Goal: Information Seeking & Learning: Check status

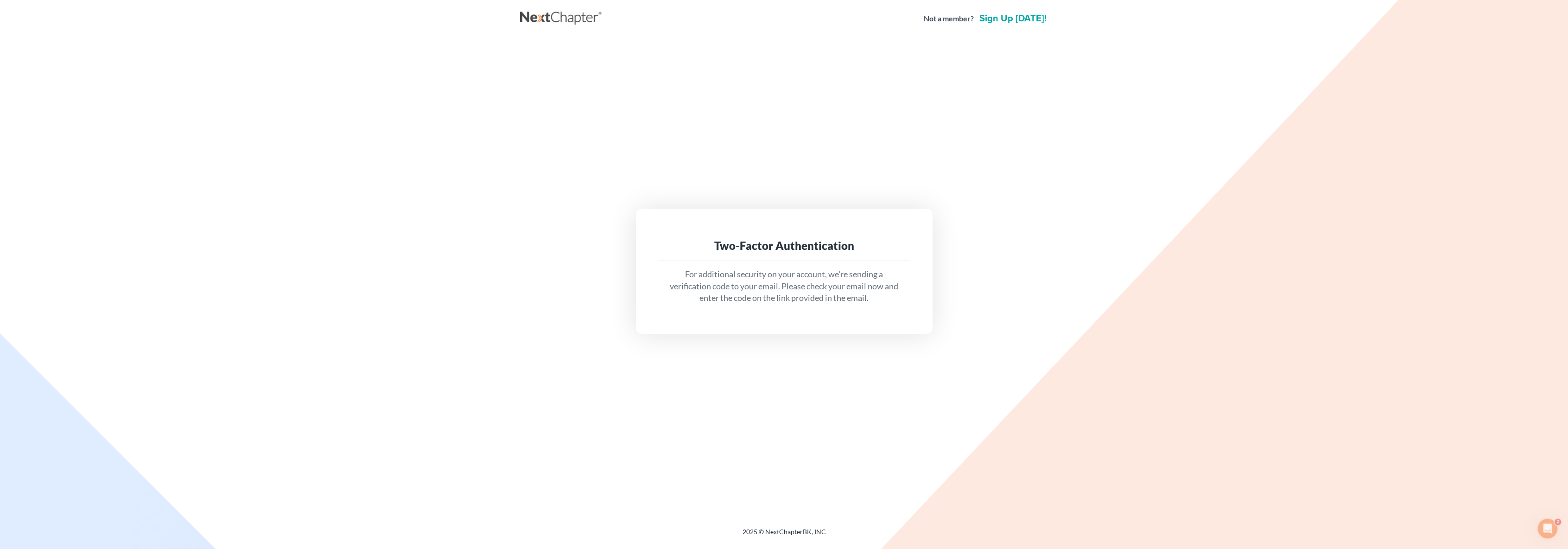
drag, startPoint x: 867, startPoint y: 251, endPoint x: 850, endPoint y: 256, distance: 17.7
click at [867, 251] on div "Two-Factor Authentication" at bounding box center [784, 245] width 237 height 15
click at [818, 243] on div "Two-Factor Authentication" at bounding box center [784, 245] width 237 height 15
click at [558, 20] on link at bounding box center [561, 18] width 83 height 16
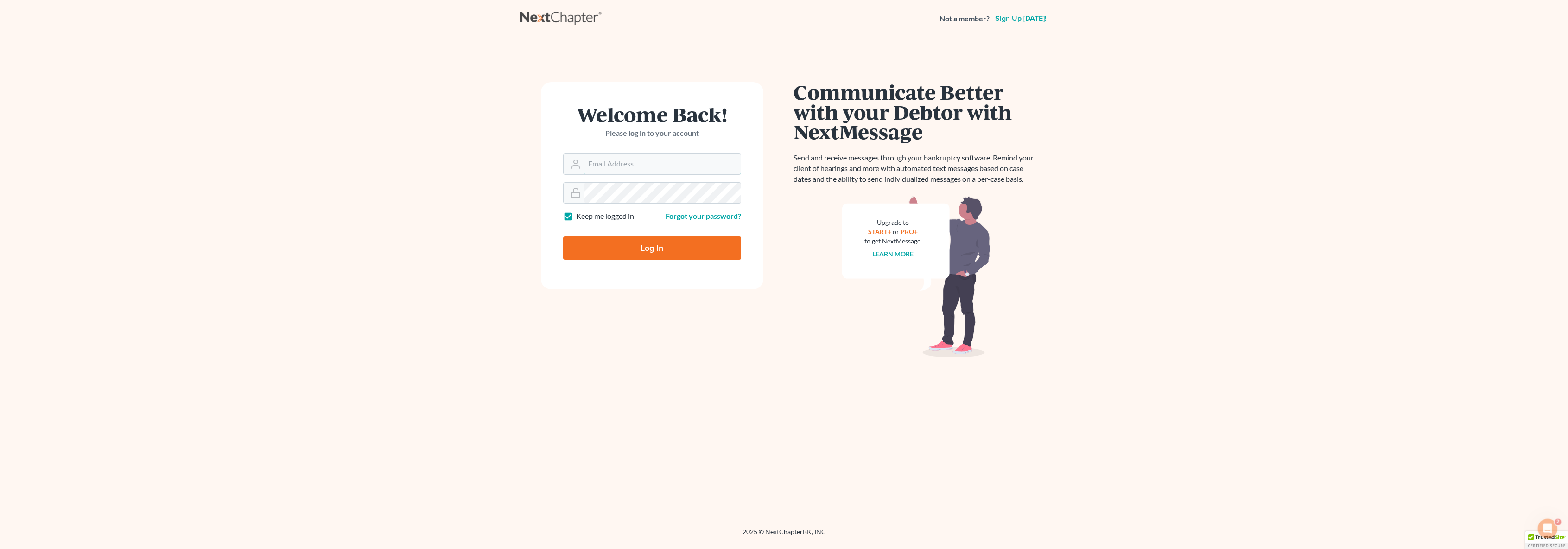
type input "[EMAIL_ADDRESS][DOMAIN_NAME]"
click at [658, 254] on input "Log In" at bounding box center [652, 248] width 178 height 23
type input "Thinking..."
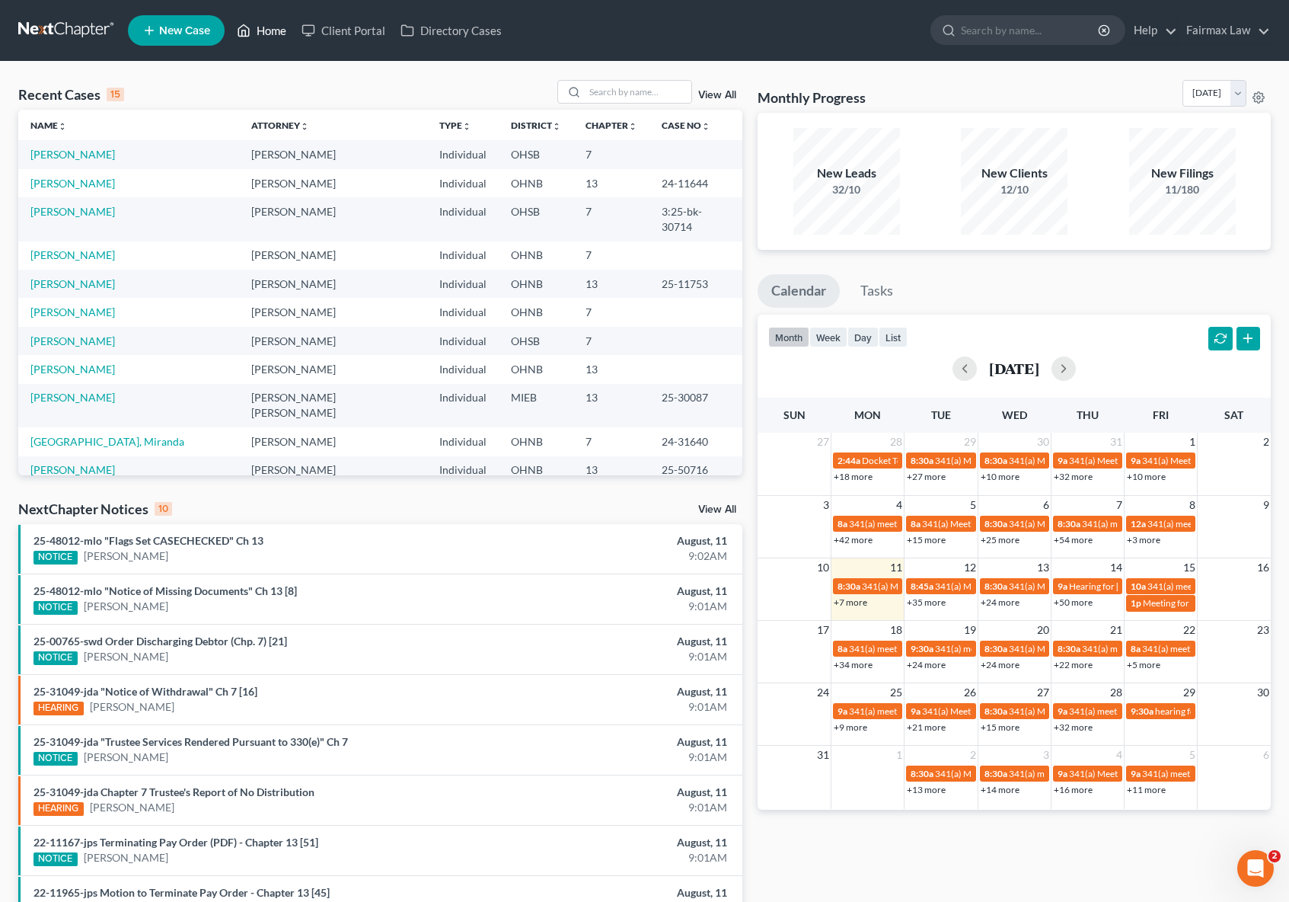
click at [251, 31] on icon at bounding box center [244, 30] width 14 height 18
click at [595, 94] on input "search" at bounding box center [638, 92] width 107 height 22
type input "25-30694"
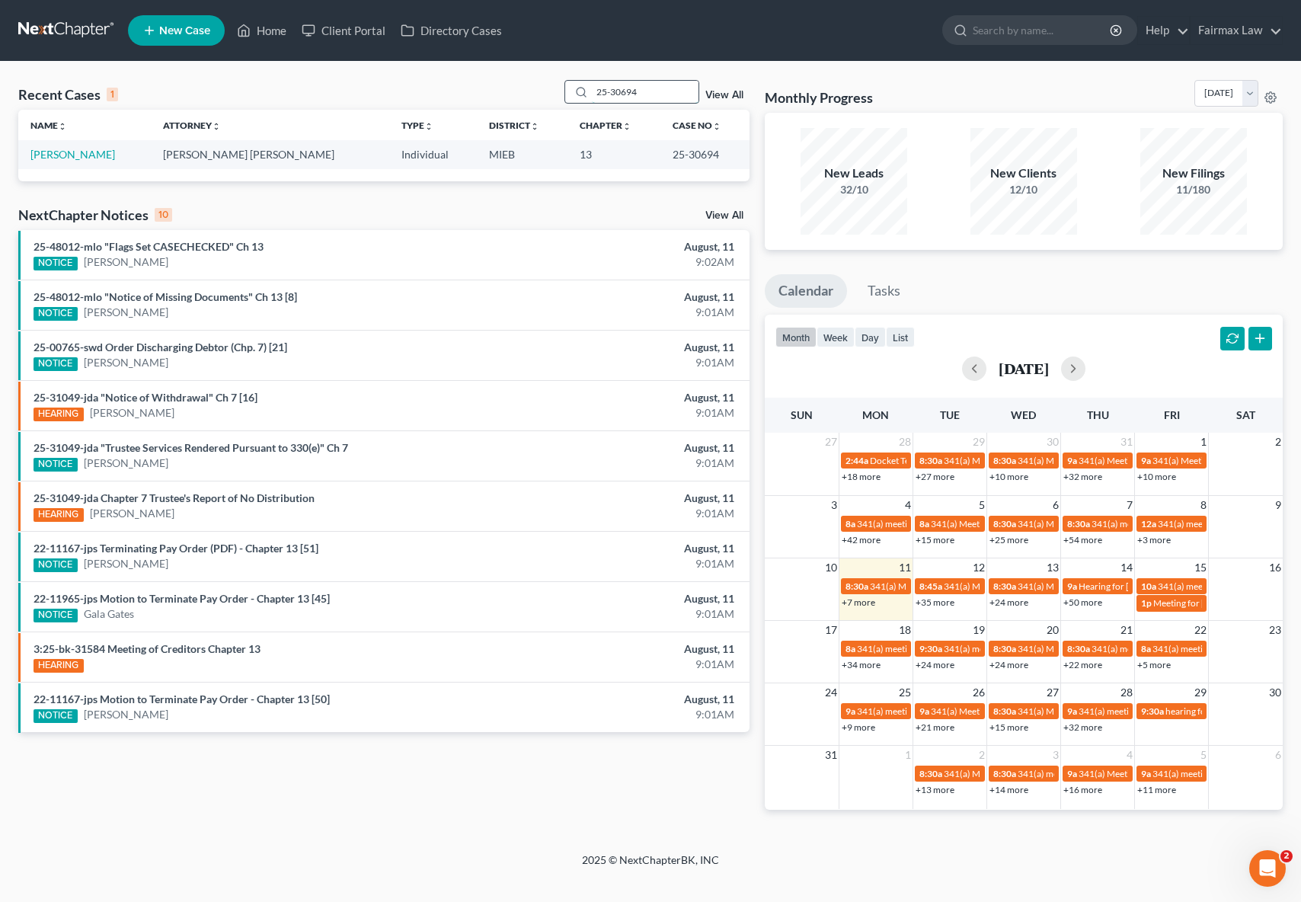
click at [634, 92] on input "25-30694" at bounding box center [645, 92] width 107 height 22
click at [53, 155] on link "[PERSON_NAME]" at bounding box center [72, 154] width 85 height 13
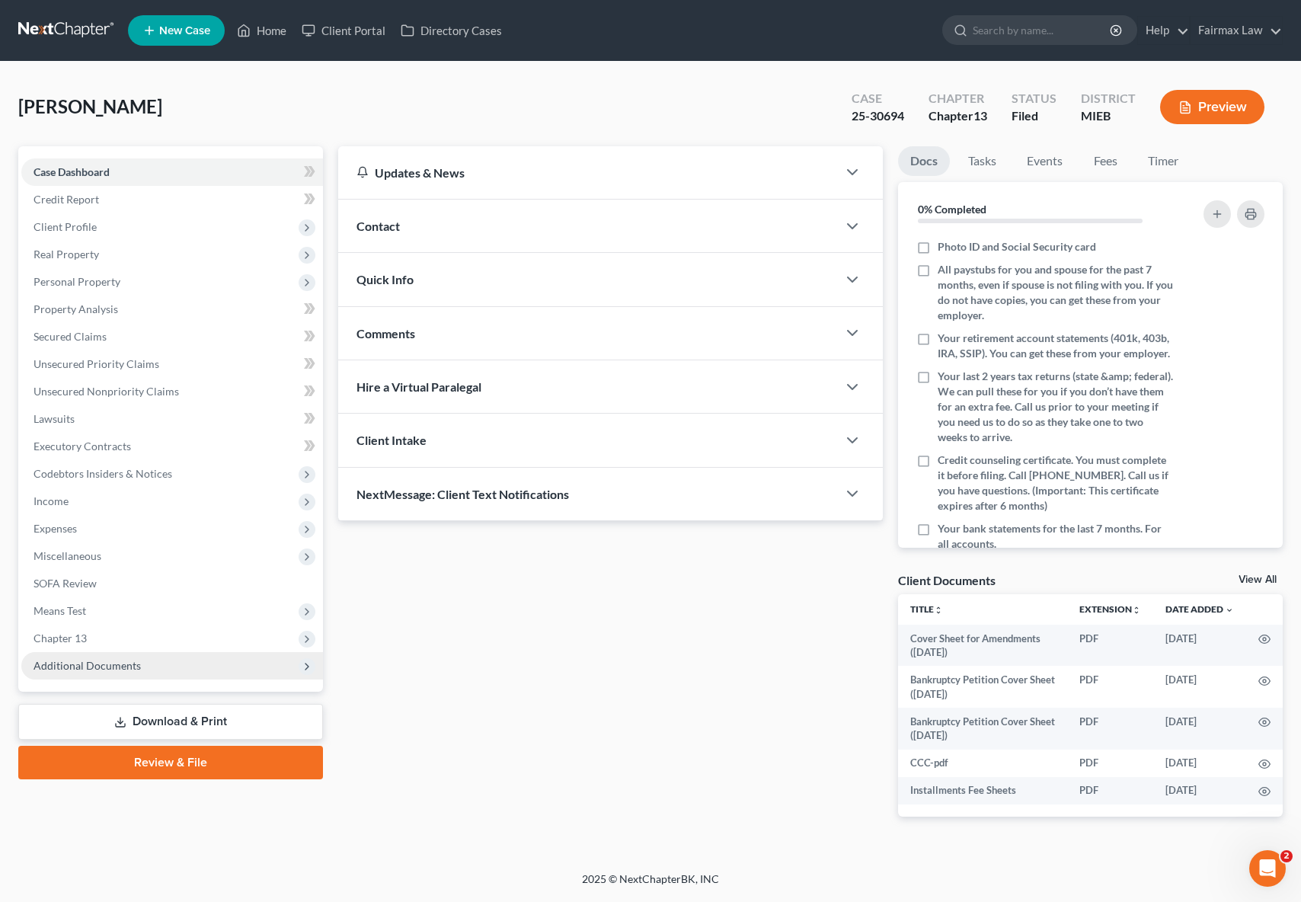
click at [108, 663] on span "Additional Documents" at bounding box center [87, 665] width 107 height 13
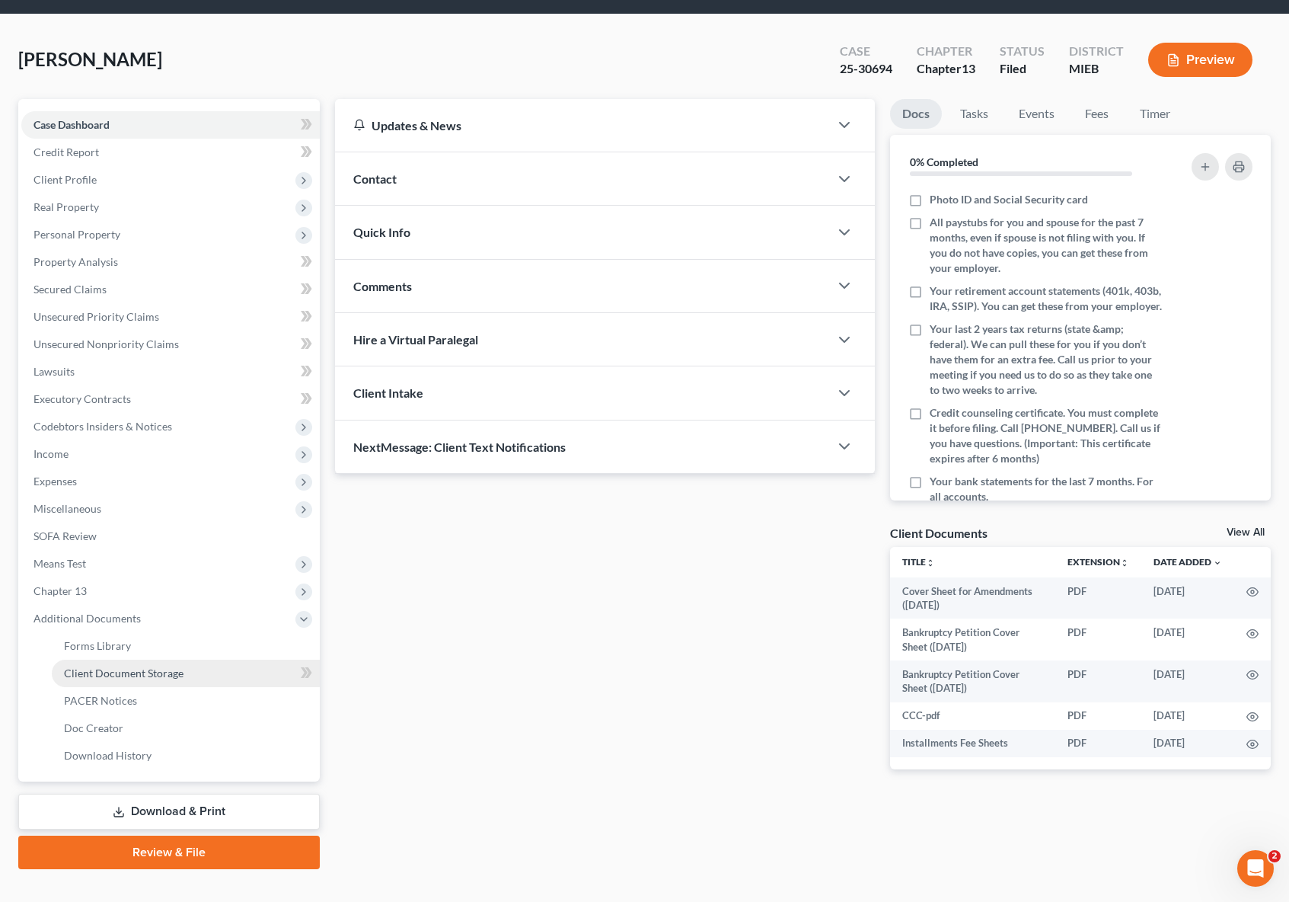
scroll to position [72, 0]
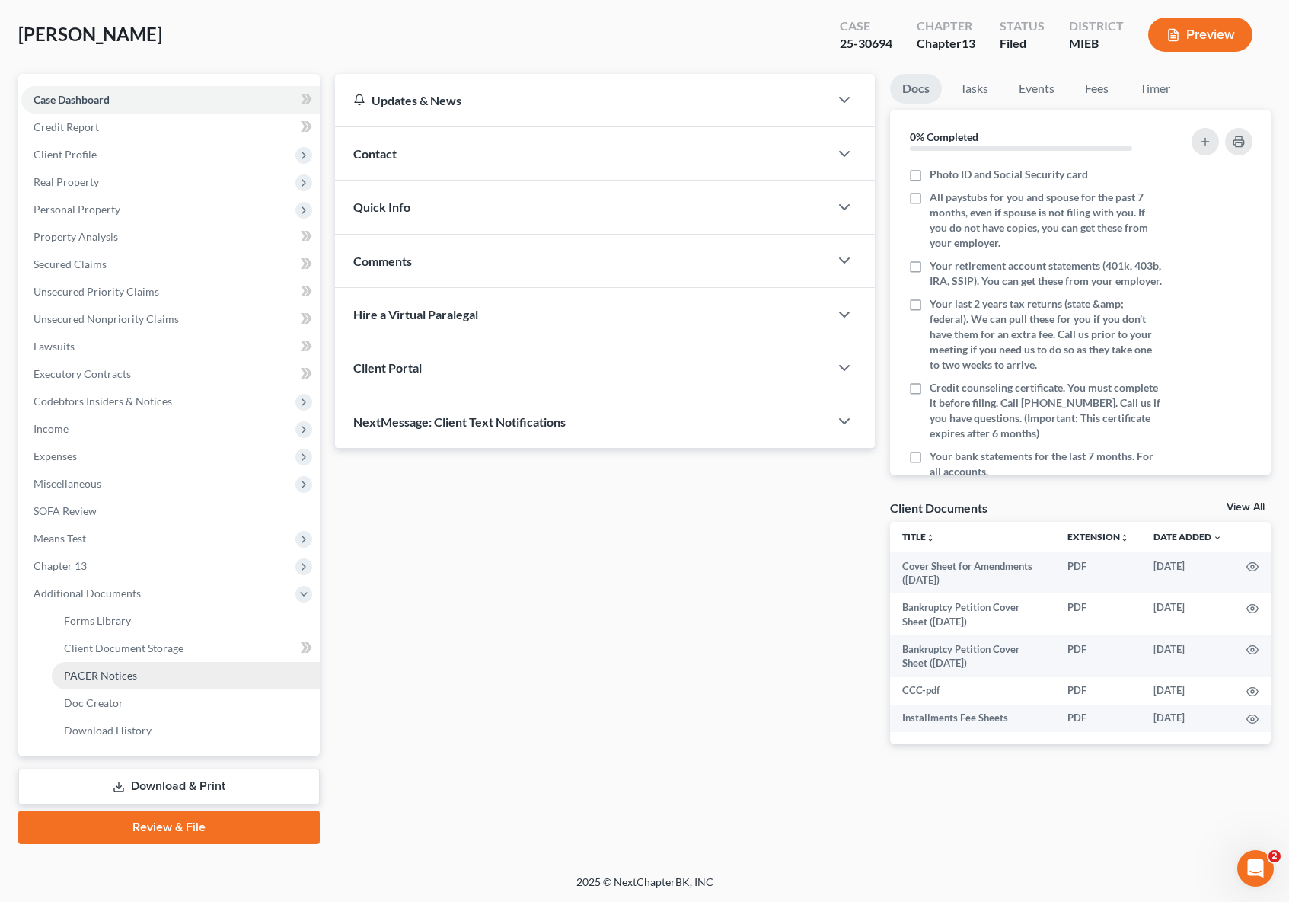
click at [134, 674] on span "PACER Notices" at bounding box center [100, 675] width 73 height 13
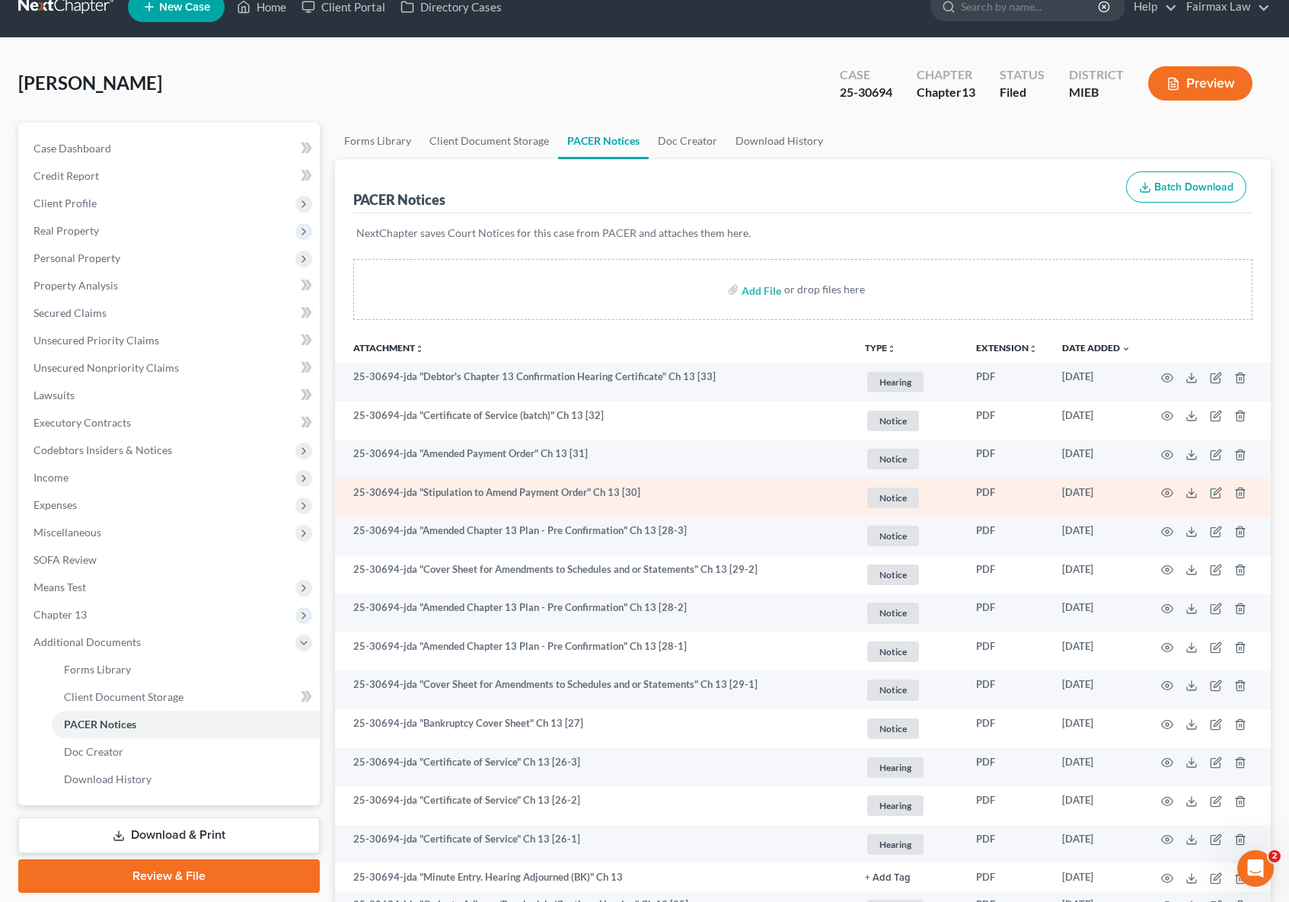
scroll to position [697, 0]
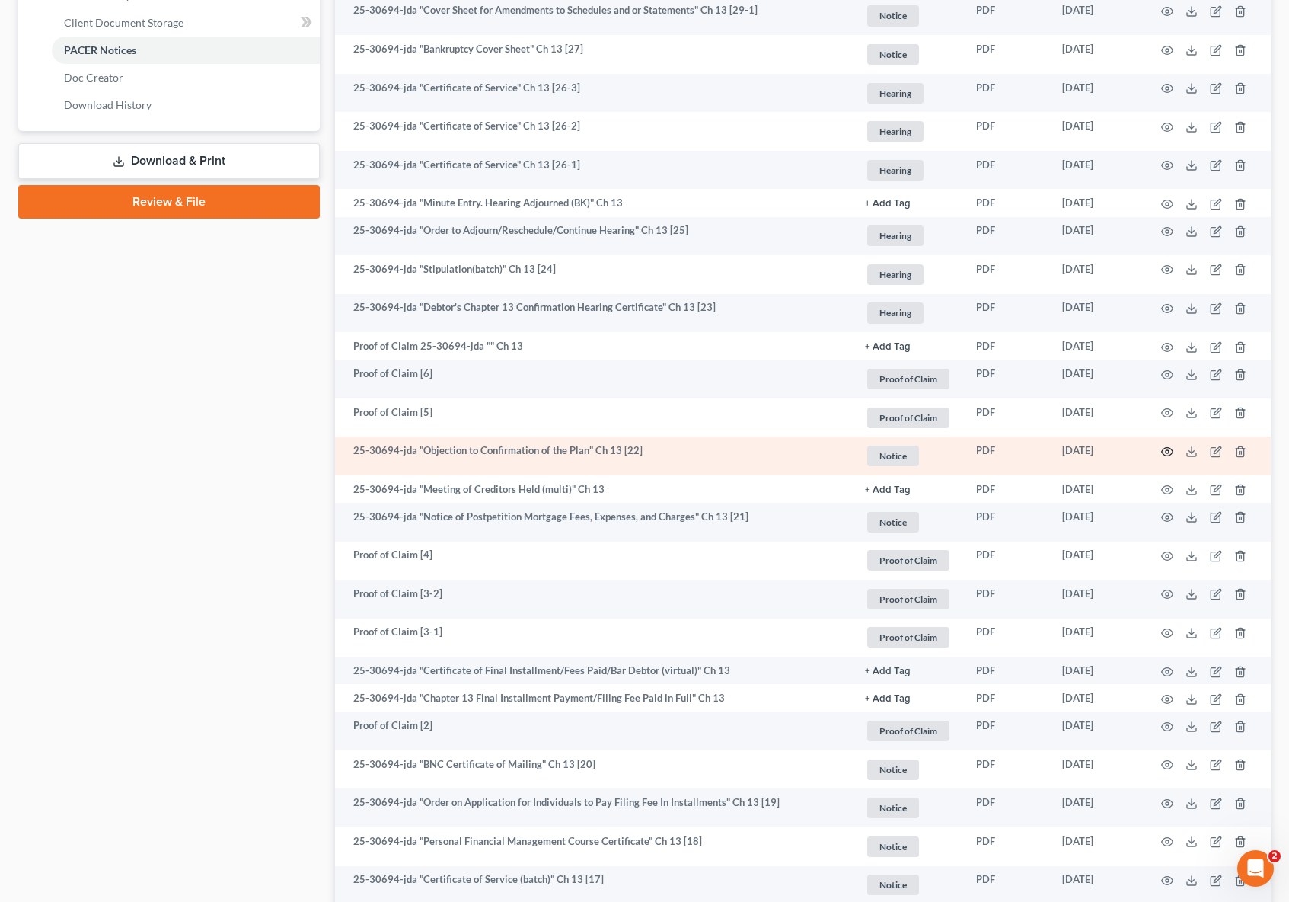
click at [1170, 452] on icon "button" at bounding box center [1167, 451] width 12 height 12
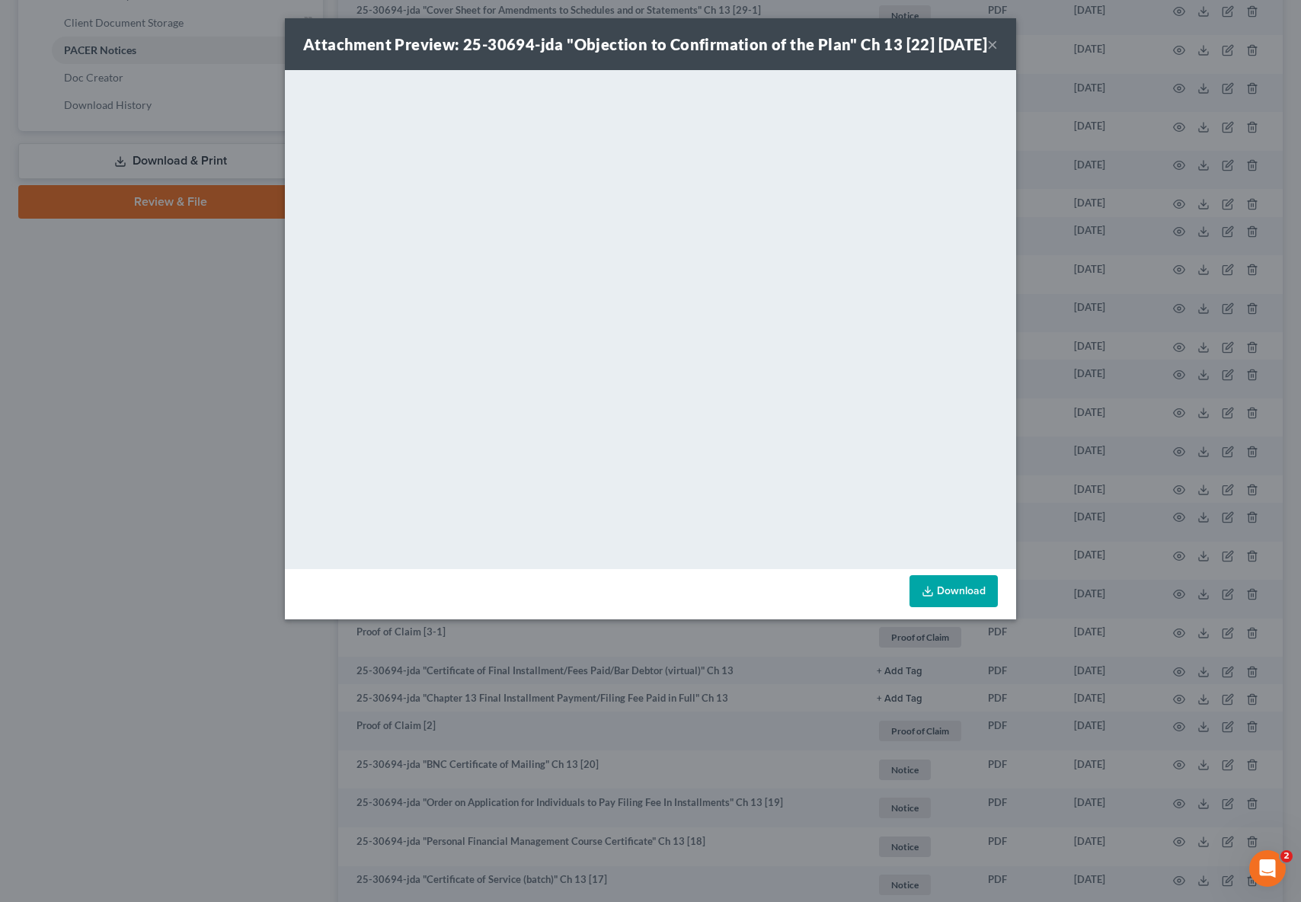
click at [999, 51] on div "Attachment Preview: 25-30694-jda "Objection to Confirmation of the Plan" Ch 13 …" at bounding box center [650, 44] width 731 height 52
click at [994, 53] on button "×" at bounding box center [992, 44] width 11 height 18
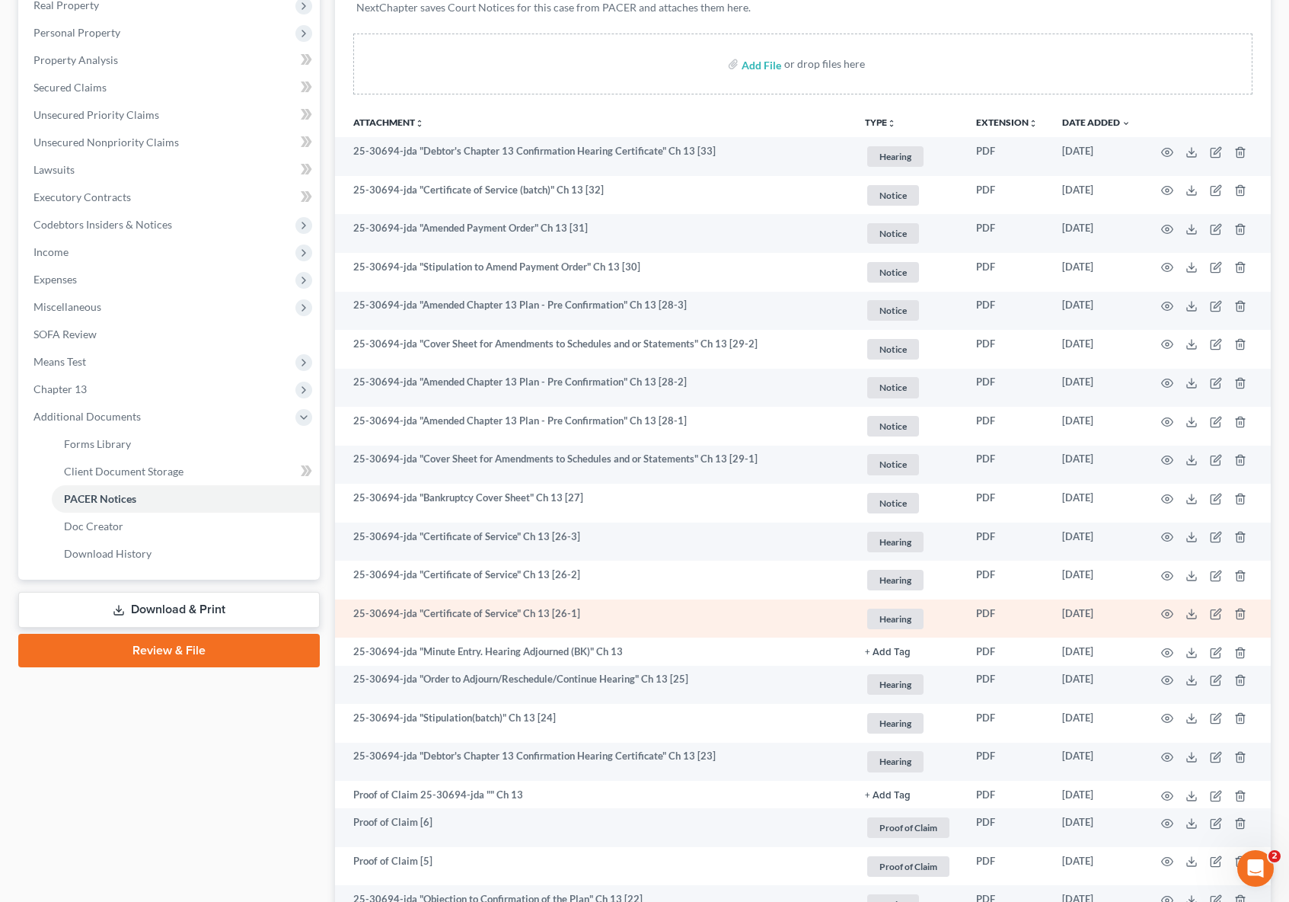
scroll to position [286, 0]
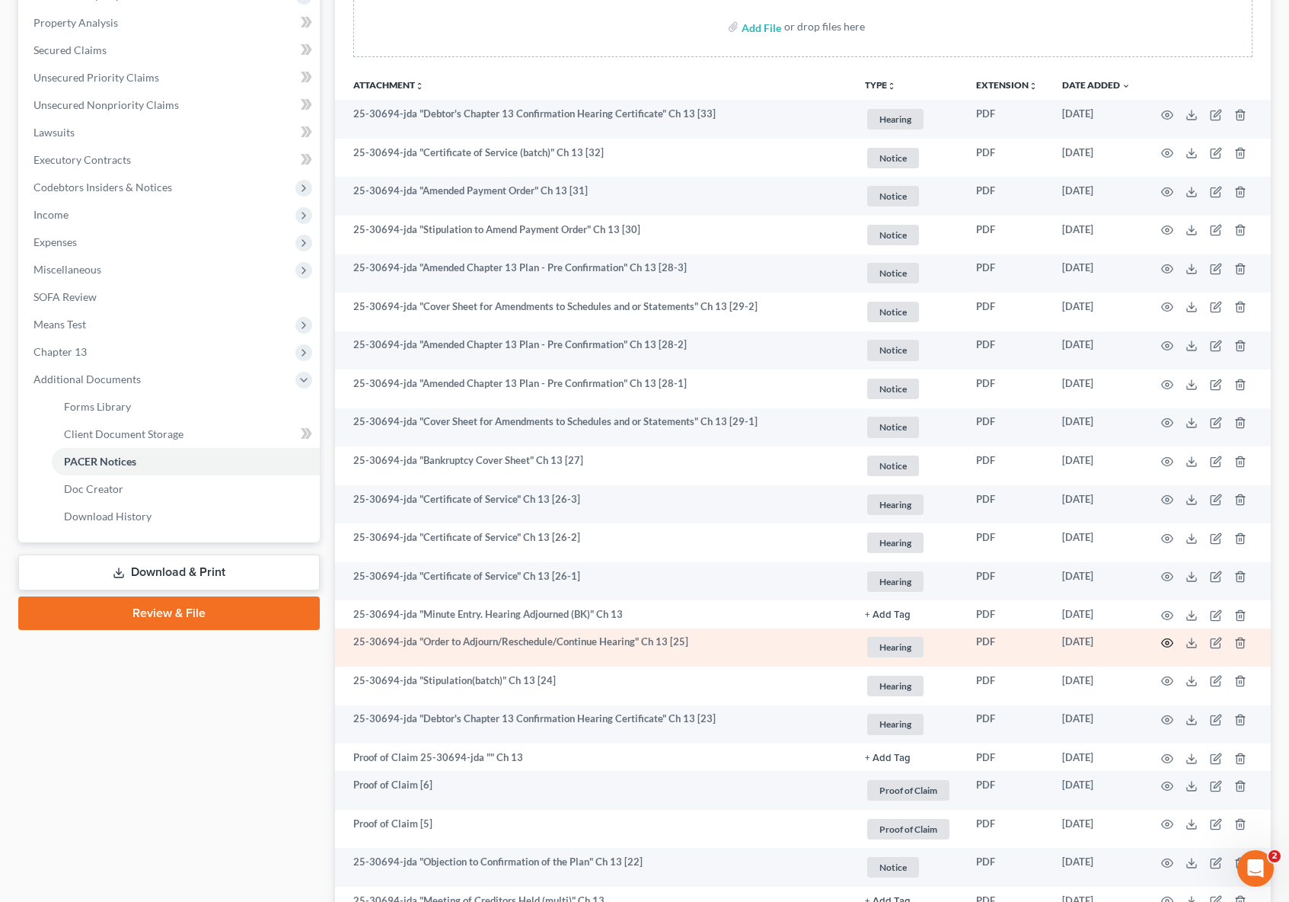
click at [1167, 643] on icon "button" at bounding box center [1167, 643] width 12 height 12
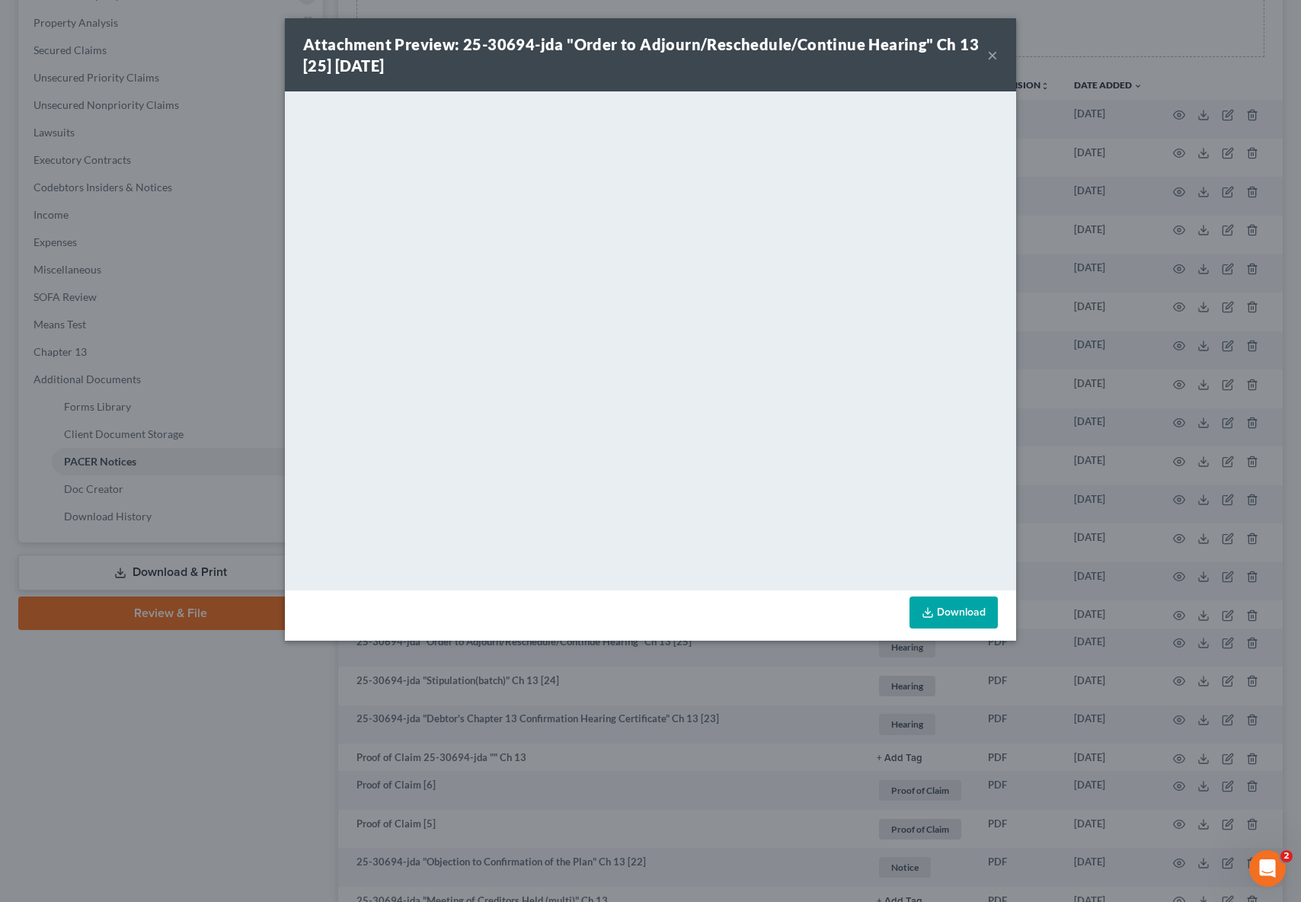
click at [997, 59] on button "×" at bounding box center [992, 55] width 11 height 18
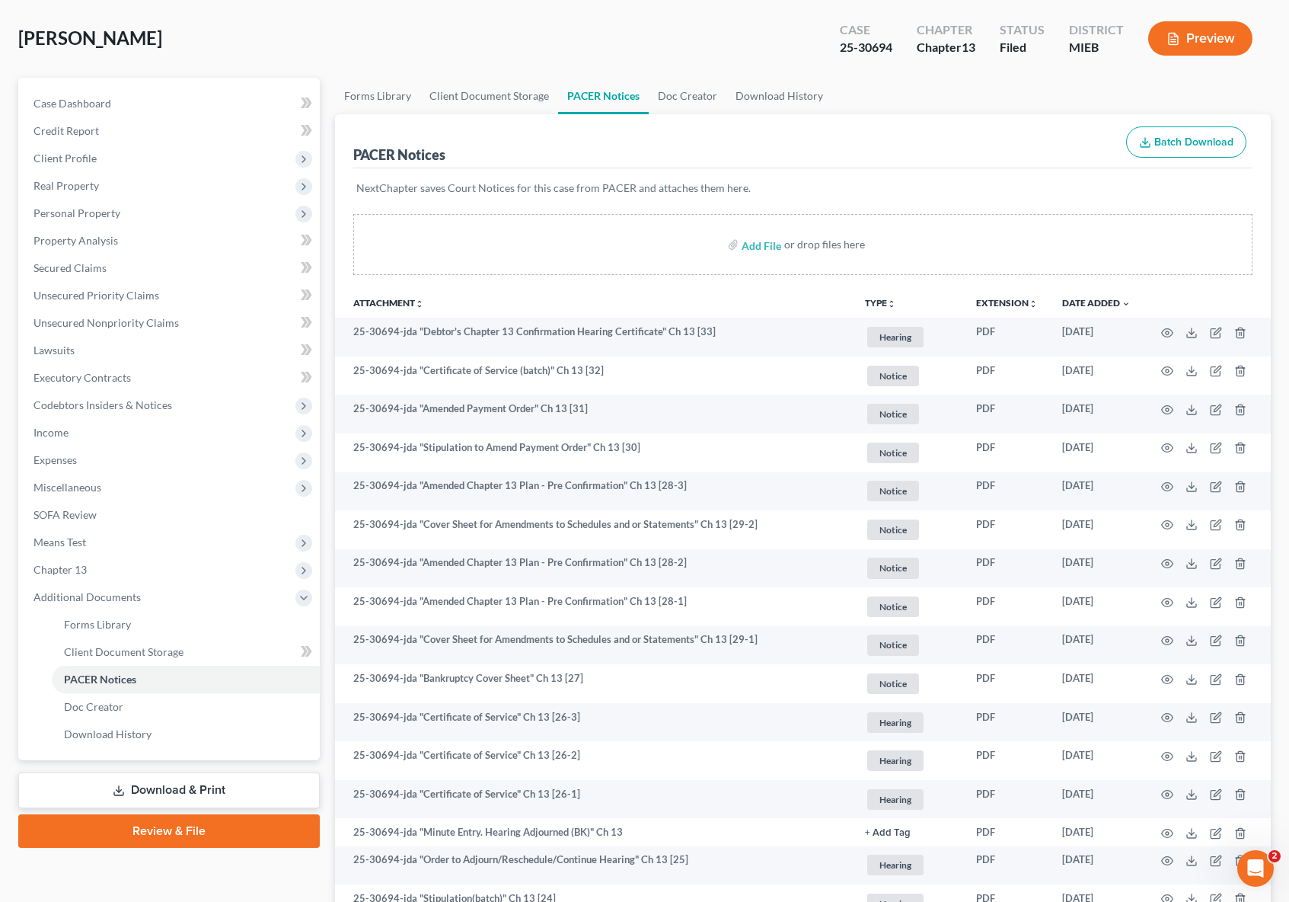
scroll to position [0, 0]
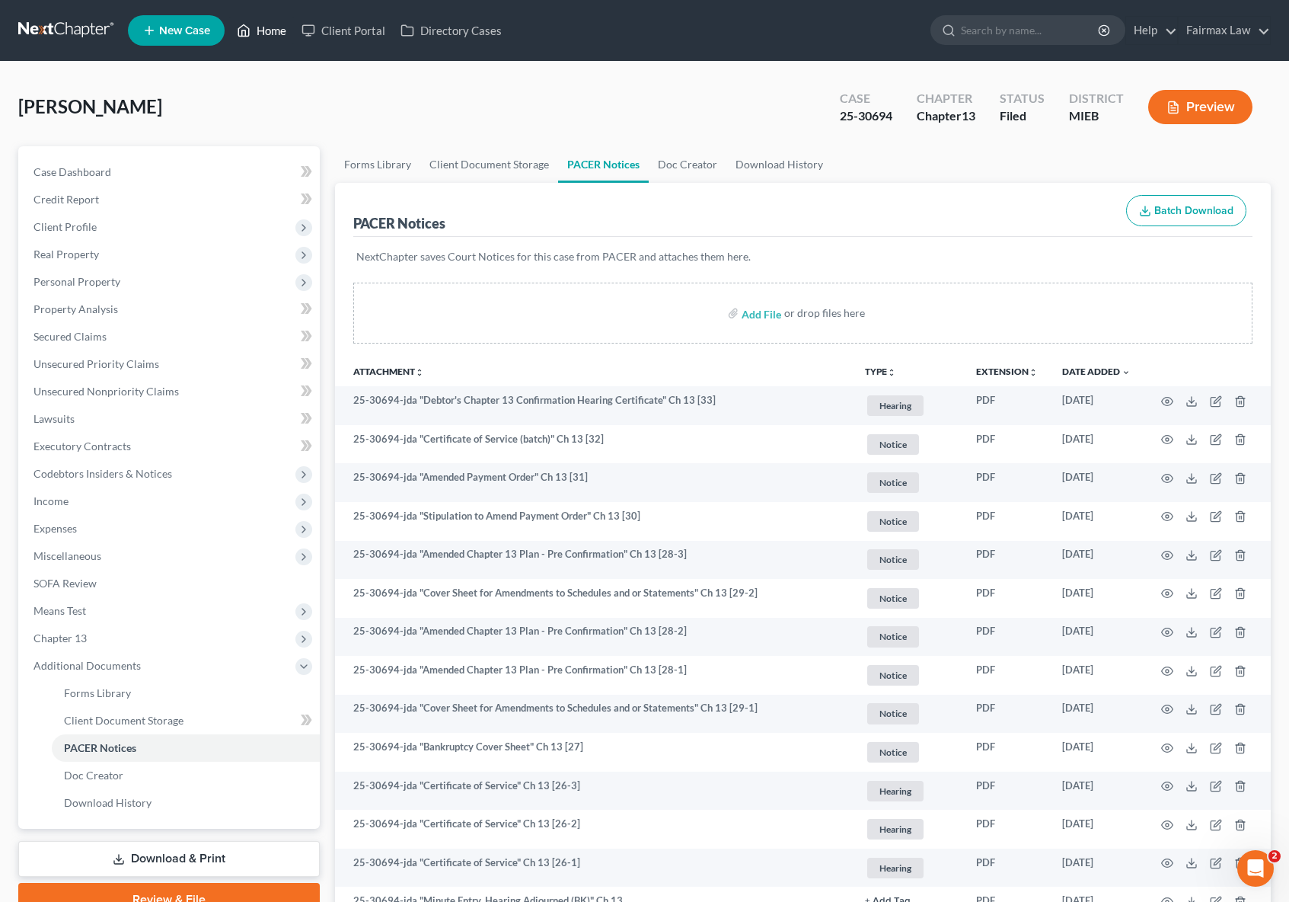
click at [264, 34] on link "Home" at bounding box center [261, 30] width 65 height 27
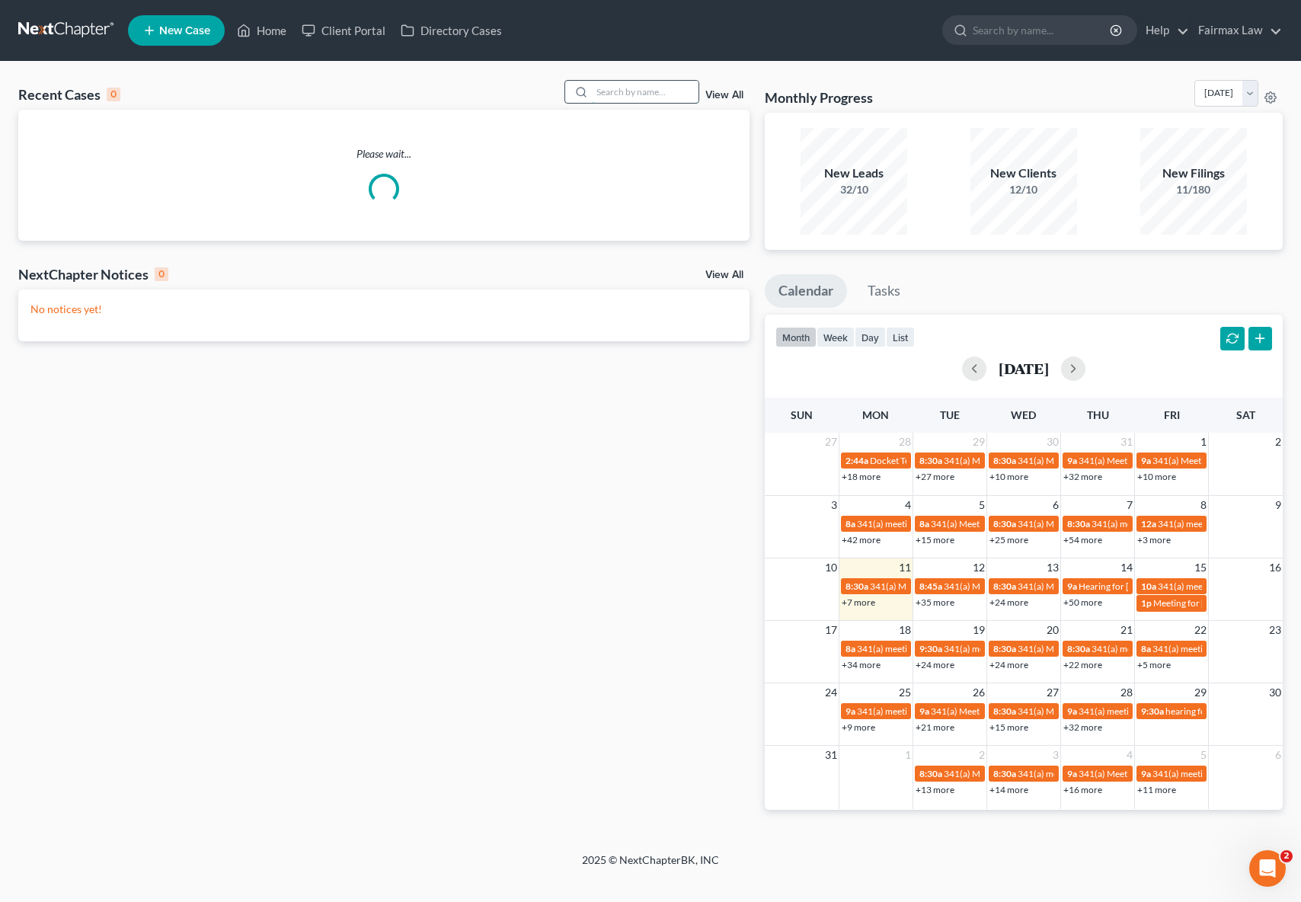
click at [603, 81] on input "search" at bounding box center [645, 92] width 107 height 22
paste input "25-30807"
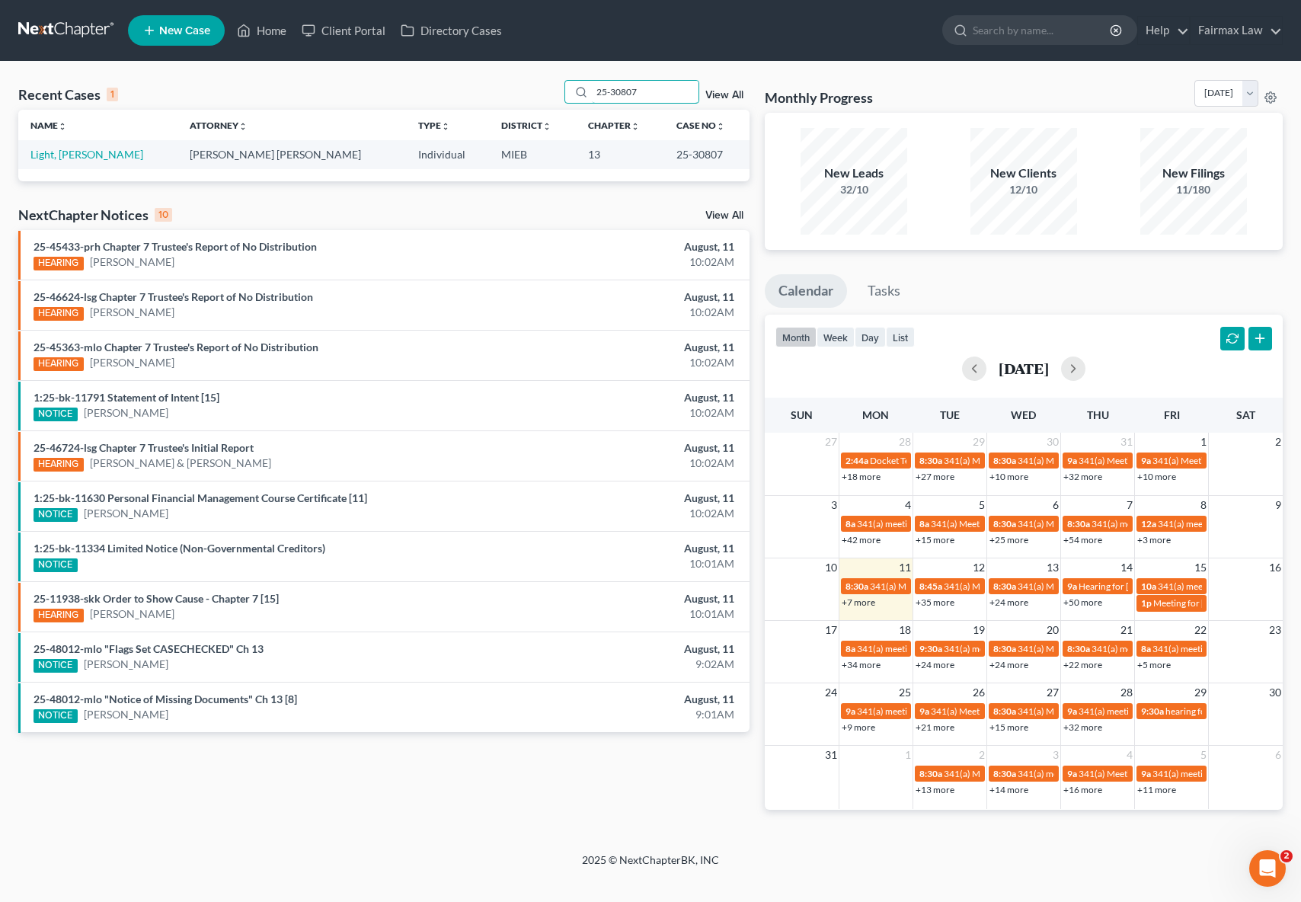
type input "25-30807"
click at [118, 164] on td "Light, [PERSON_NAME]" at bounding box center [97, 154] width 159 height 28
click at [62, 156] on link "Light, [PERSON_NAME]" at bounding box center [86, 154] width 113 height 13
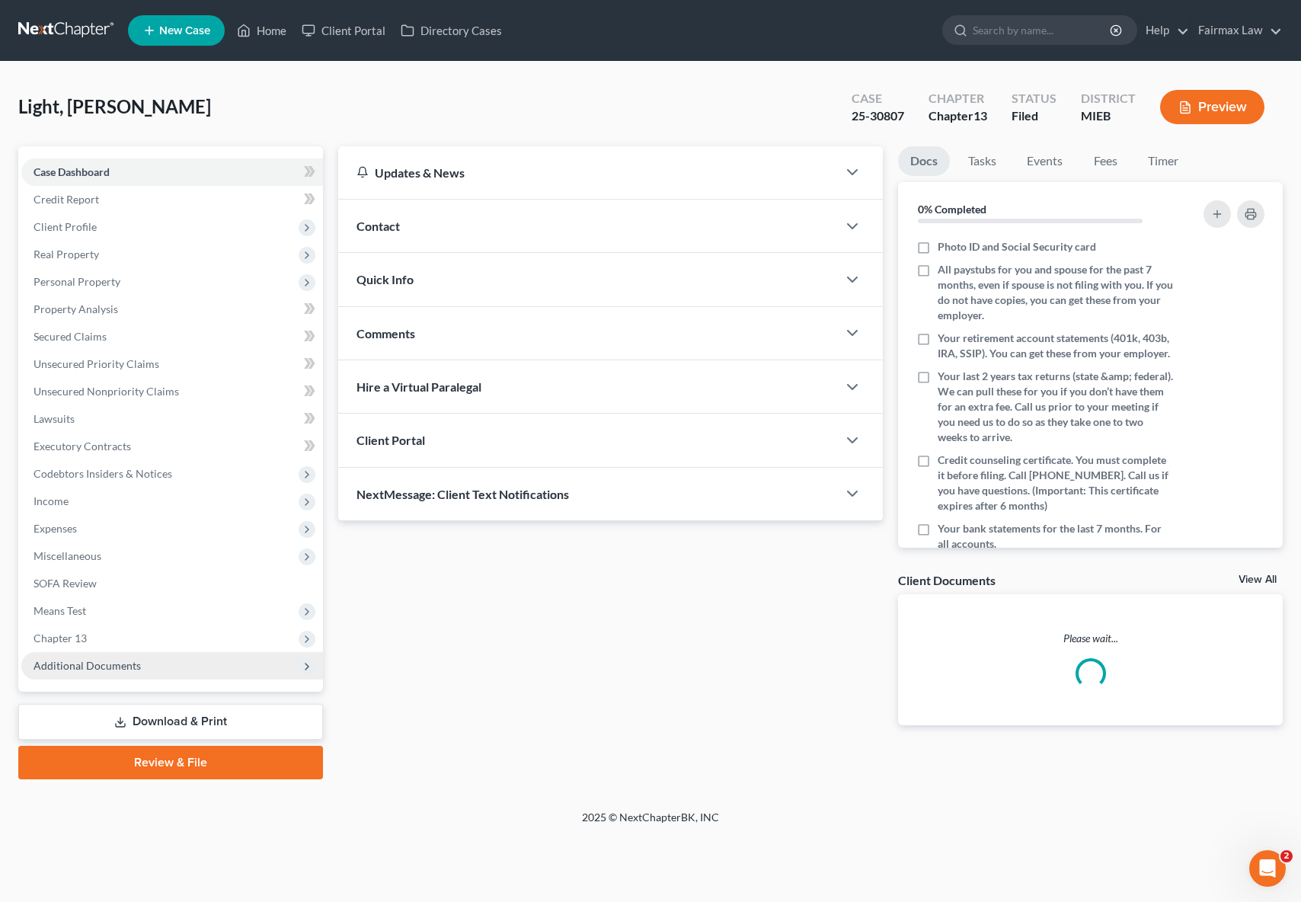
click at [145, 666] on span "Additional Documents" at bounding box center [172, 665] width 302 height 27
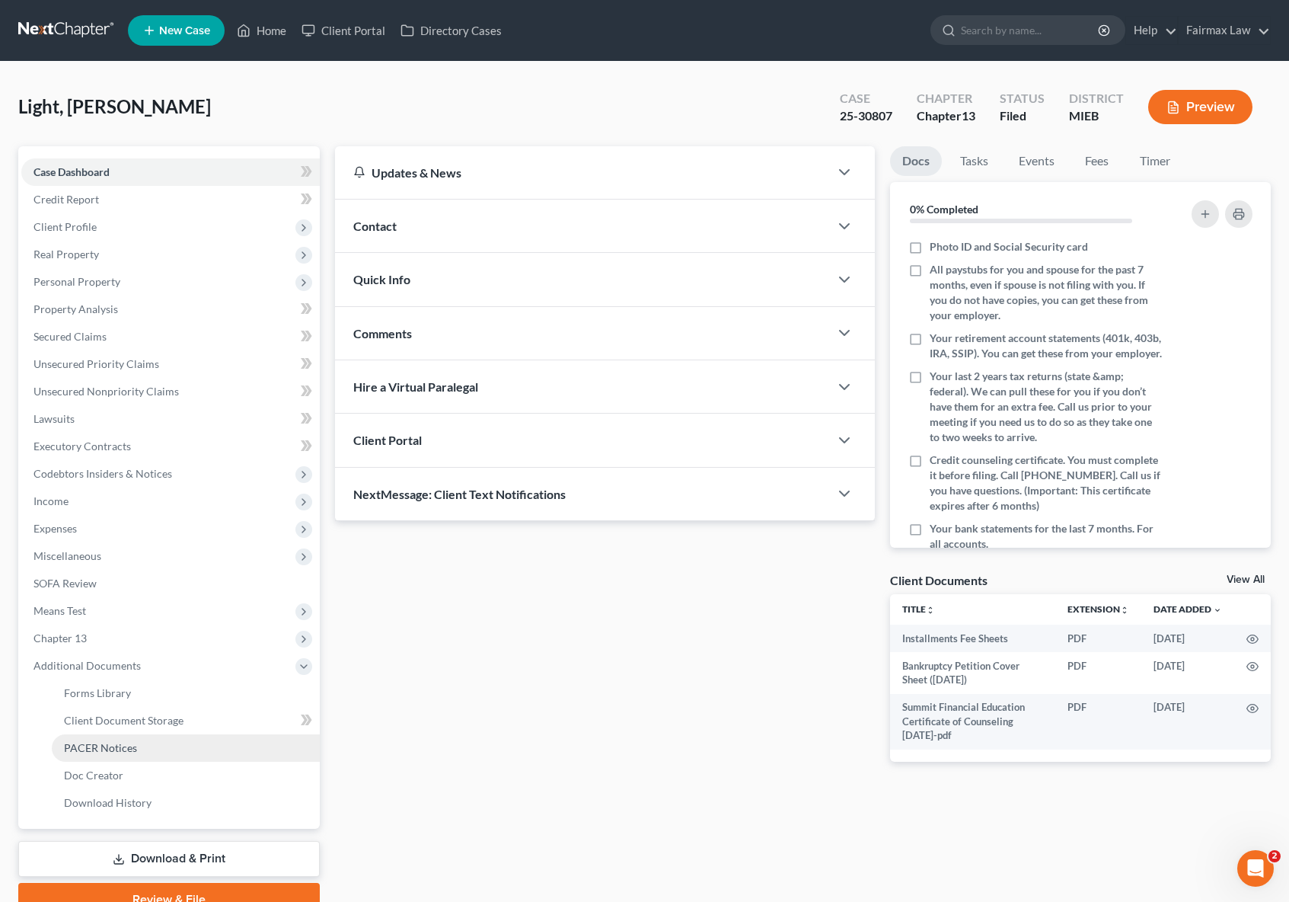
click at [138, 747] on link "PACER Notices" at bounding box center [186, 747] width 268 height 27
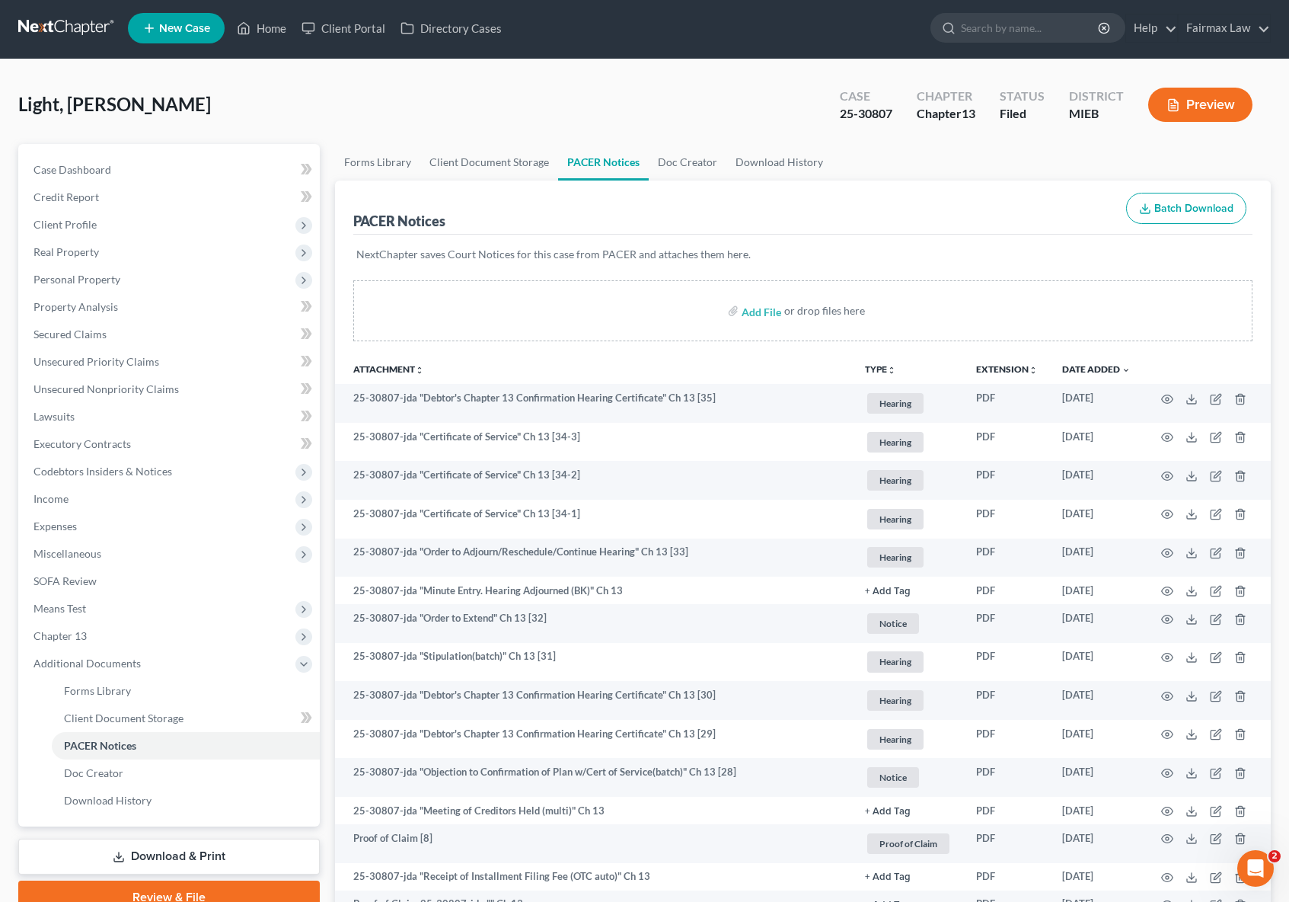
scroll to position [3, 0]
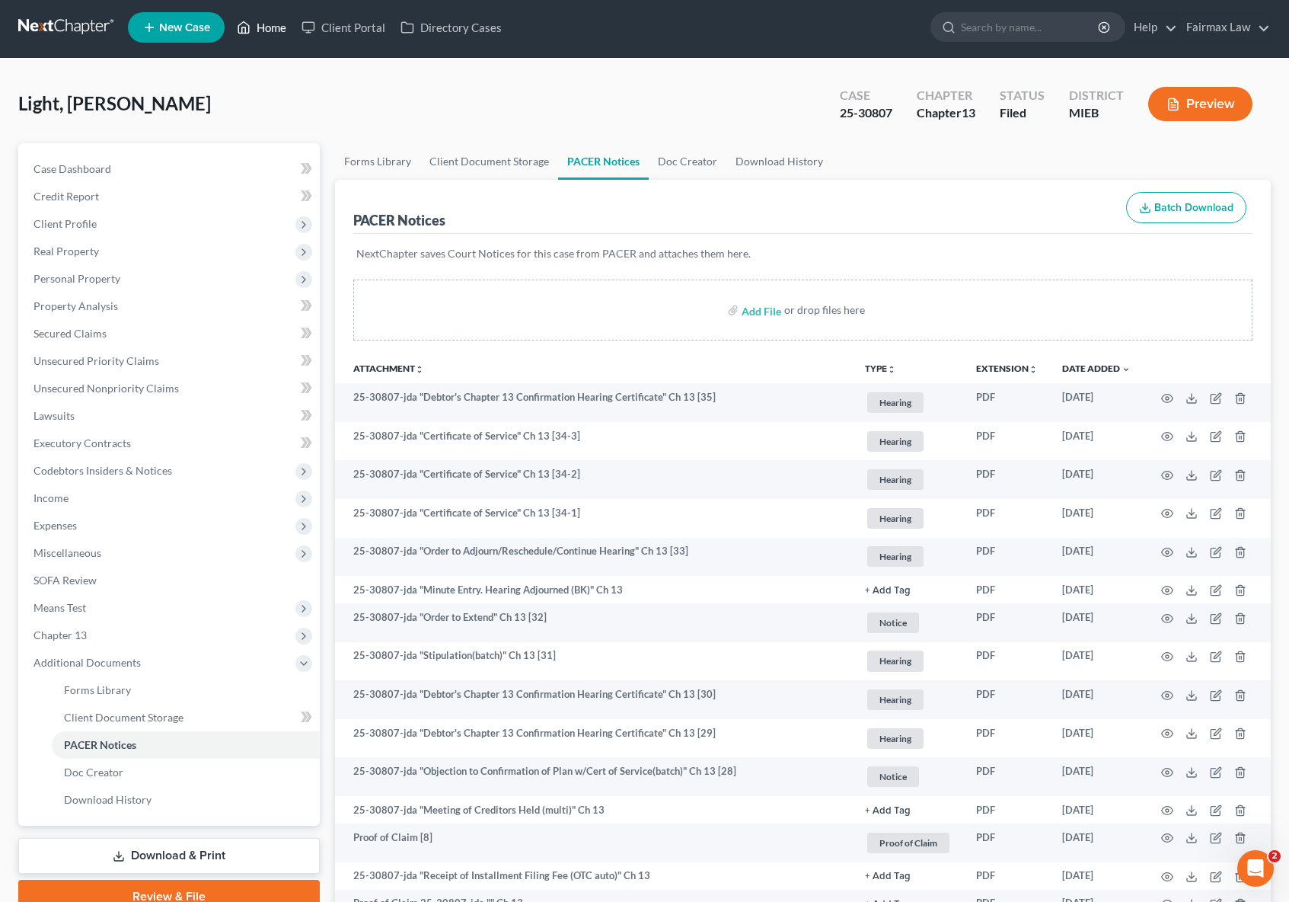
click at [277, 35] on link "Home" at bounding box center [261, 27] width 65 height 27
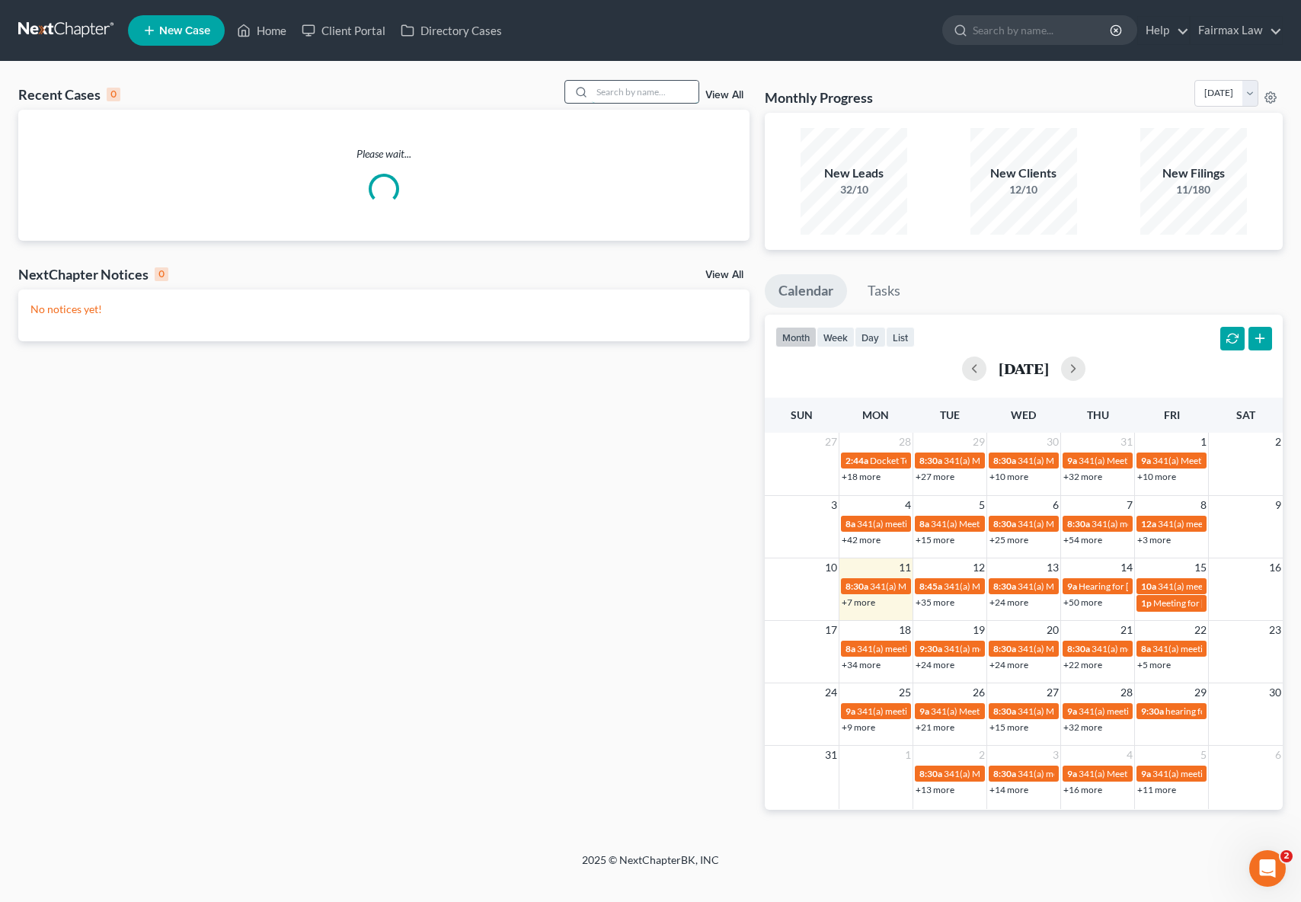
click at [630, 94] on input "search" at bounding box center [645, 92] width 107 height 22
paste input "30694"
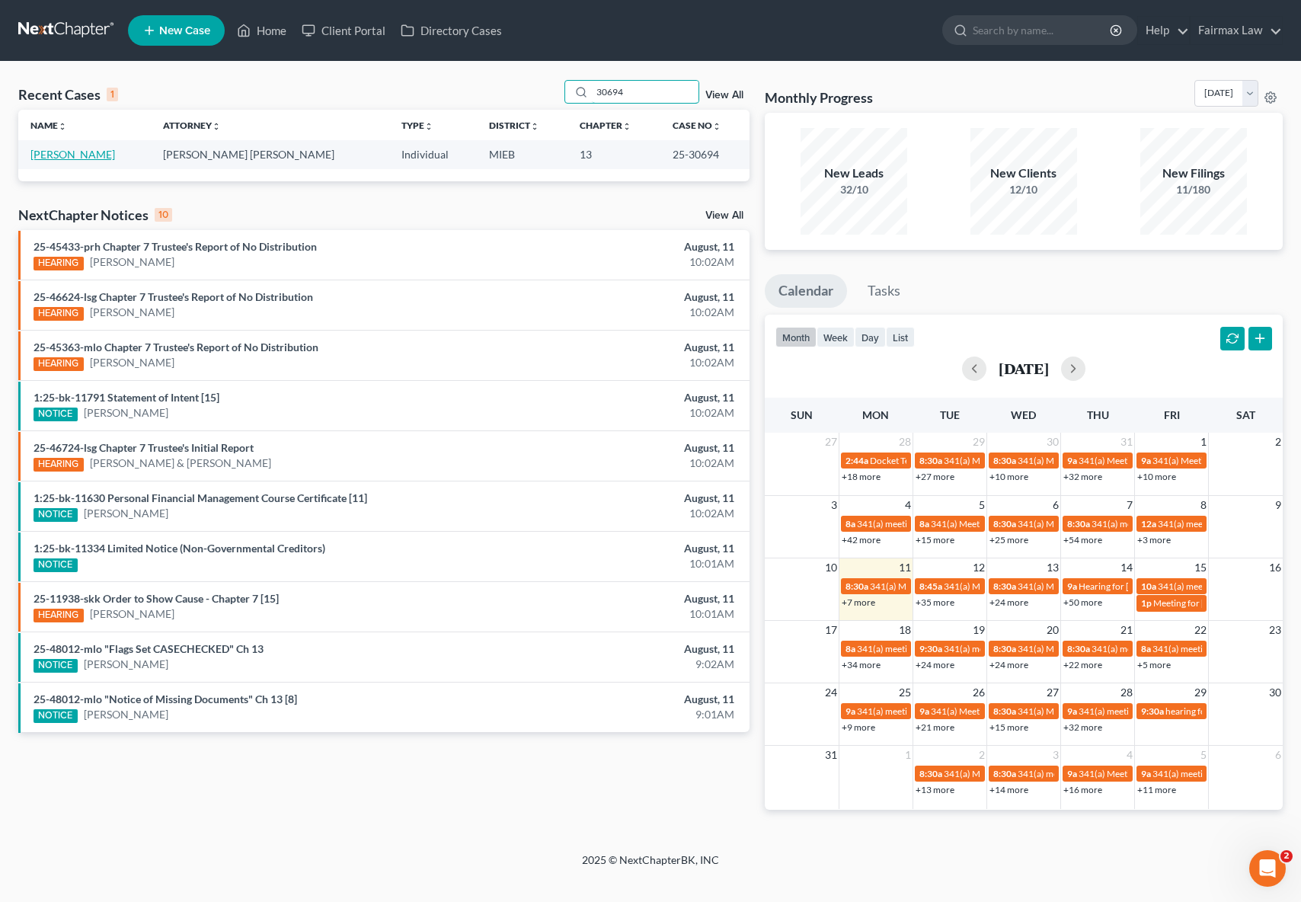
type input "30694"
click at [88, 151] on link "[PERSON_NAME]" at bounding box center [72, 154] width 85 height 13
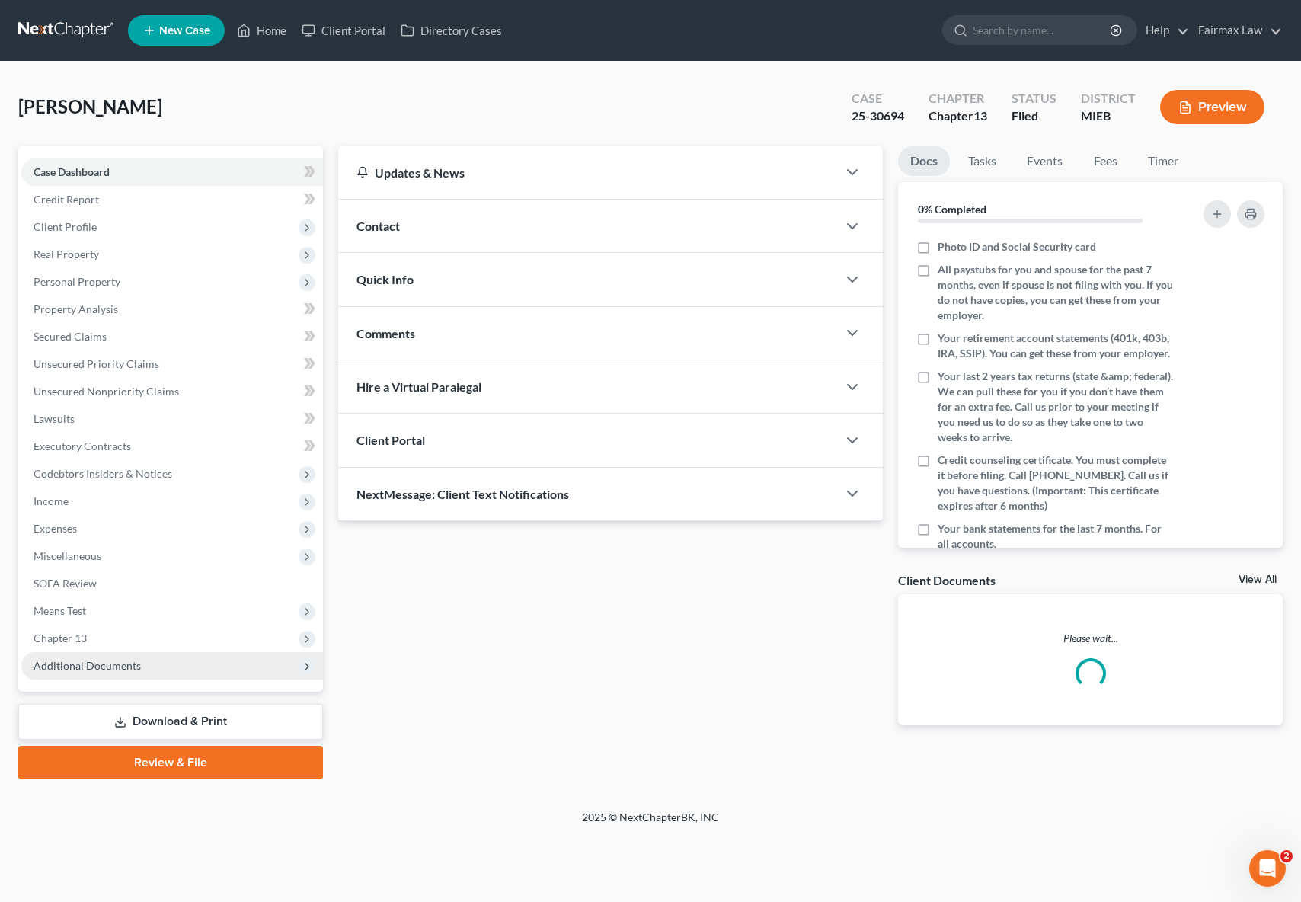
click at [195, 671] on span "Additional Documents" at bounding box center [172, 665] width 302 height 27
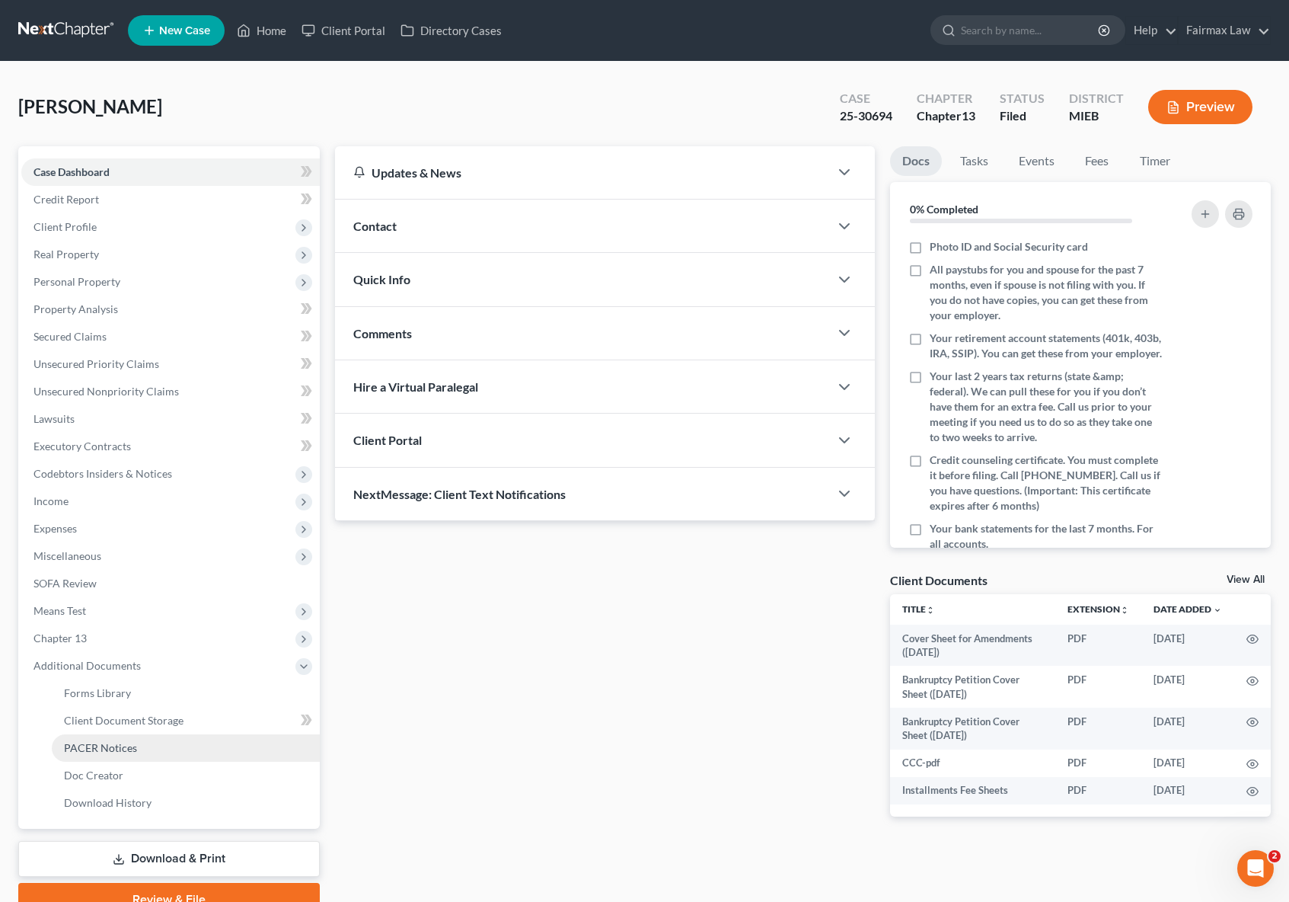
click at [171, 744] on link "PACER Notices" at bounding box center [186, 747] width 268 height 27
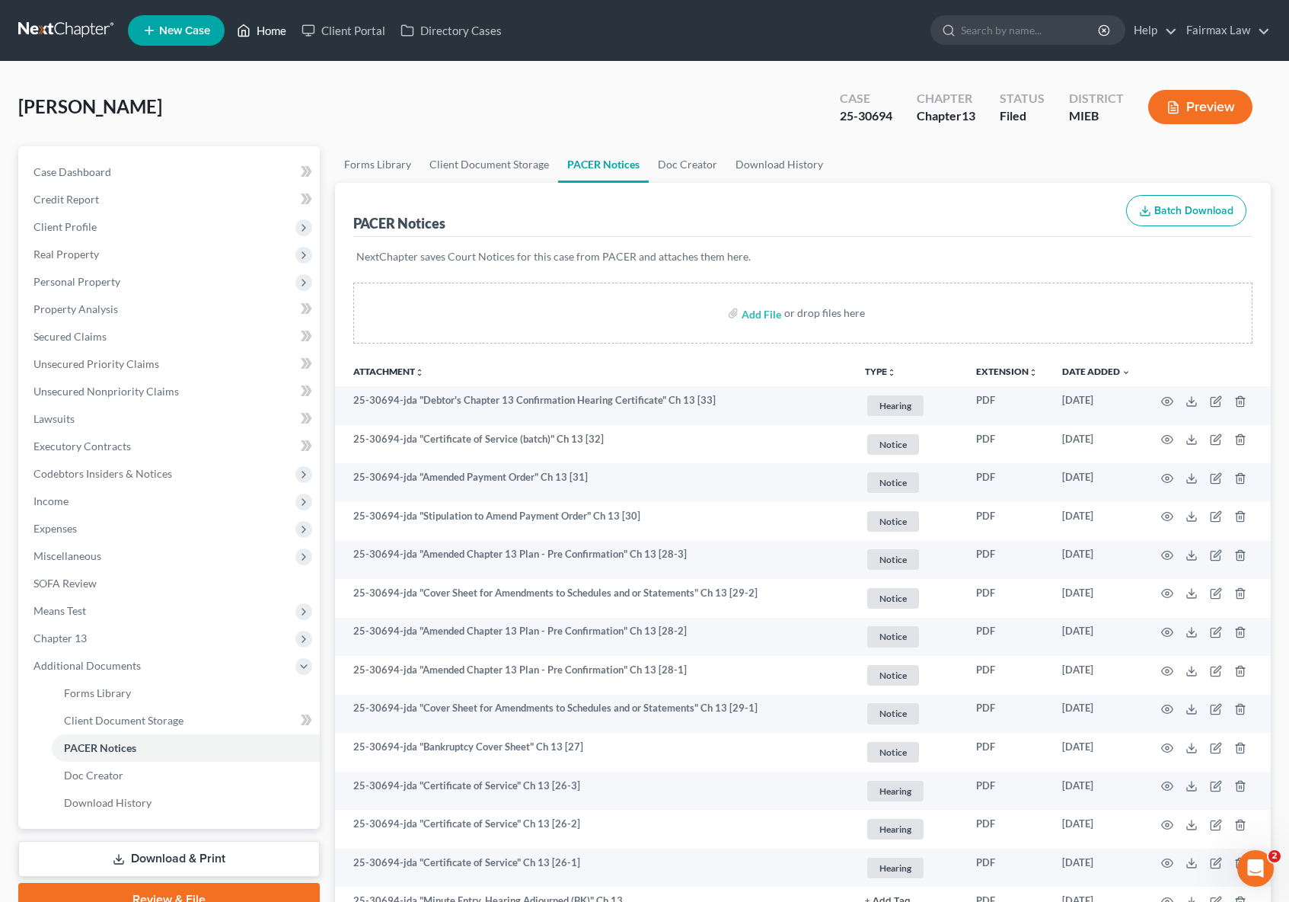
click at [264, 35] on link "Home" at bounding box center [261, 30] width 65 height 27
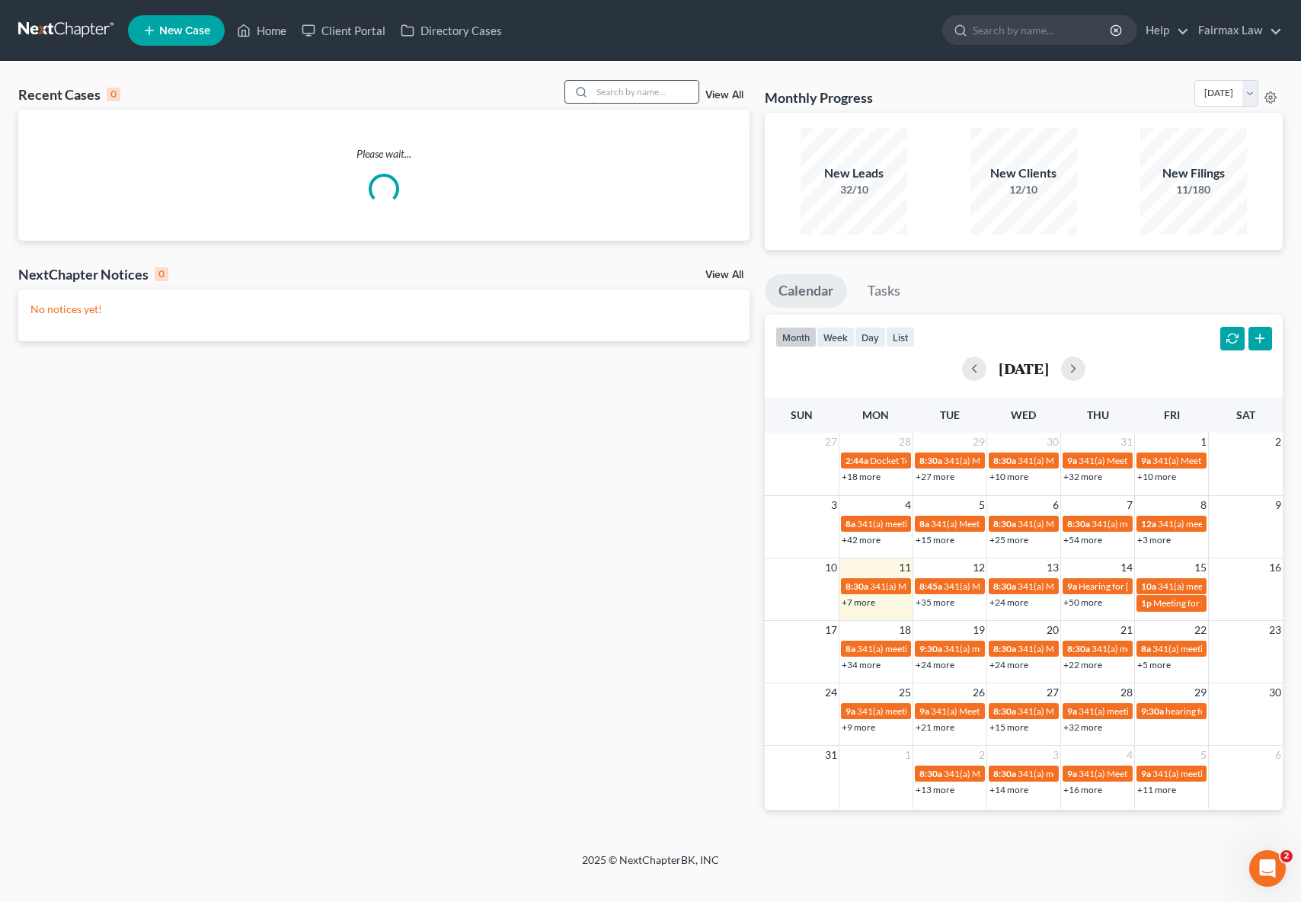
click at [653, 91] on input "search" at bounding box center [645, 92] width 107 height 22
paste input "25-45578"
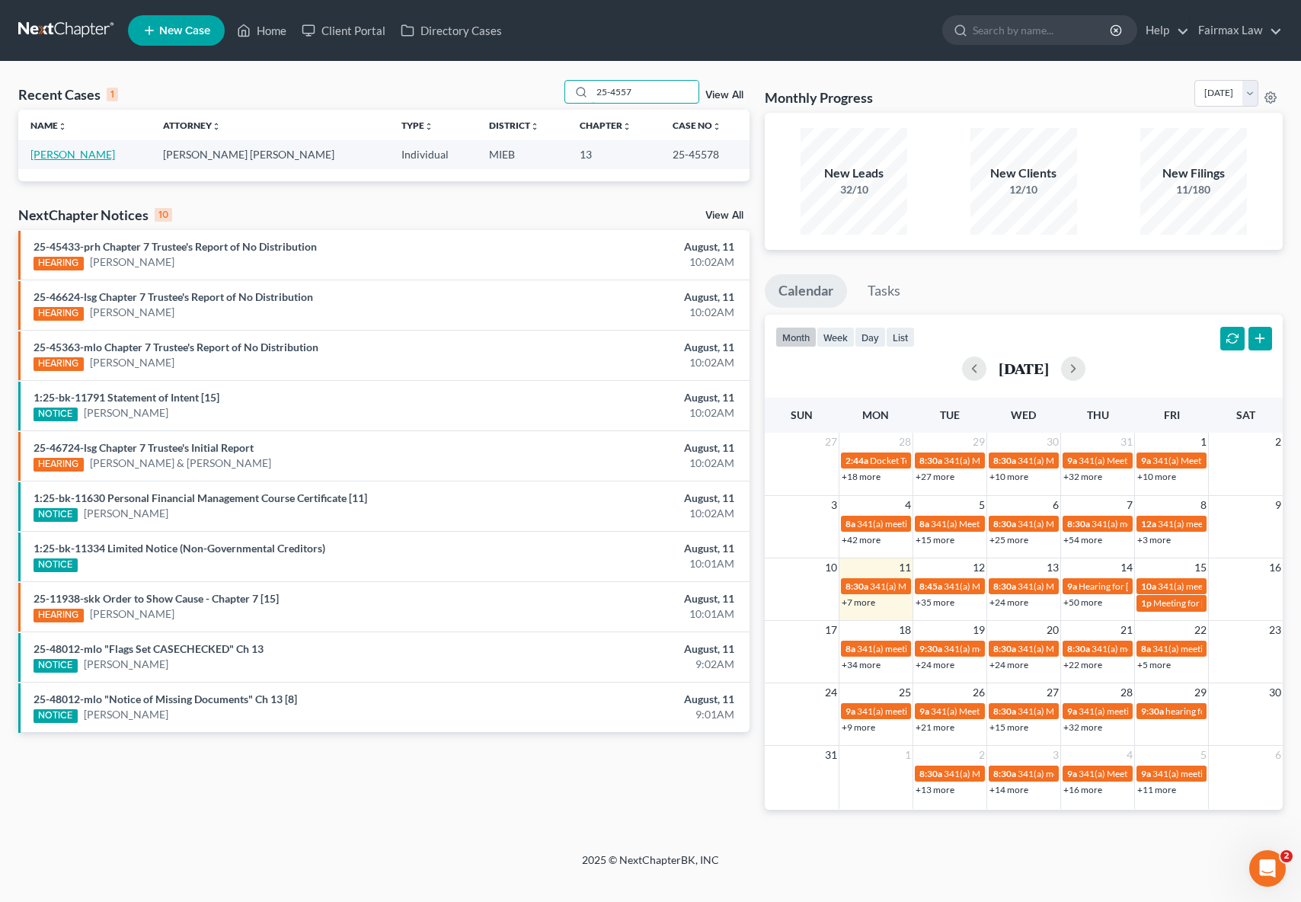
type input "25-4557"
click at [75, 152] on link "[PERSON_NAME]" at bounding box center [72, 154] width 85 height 13
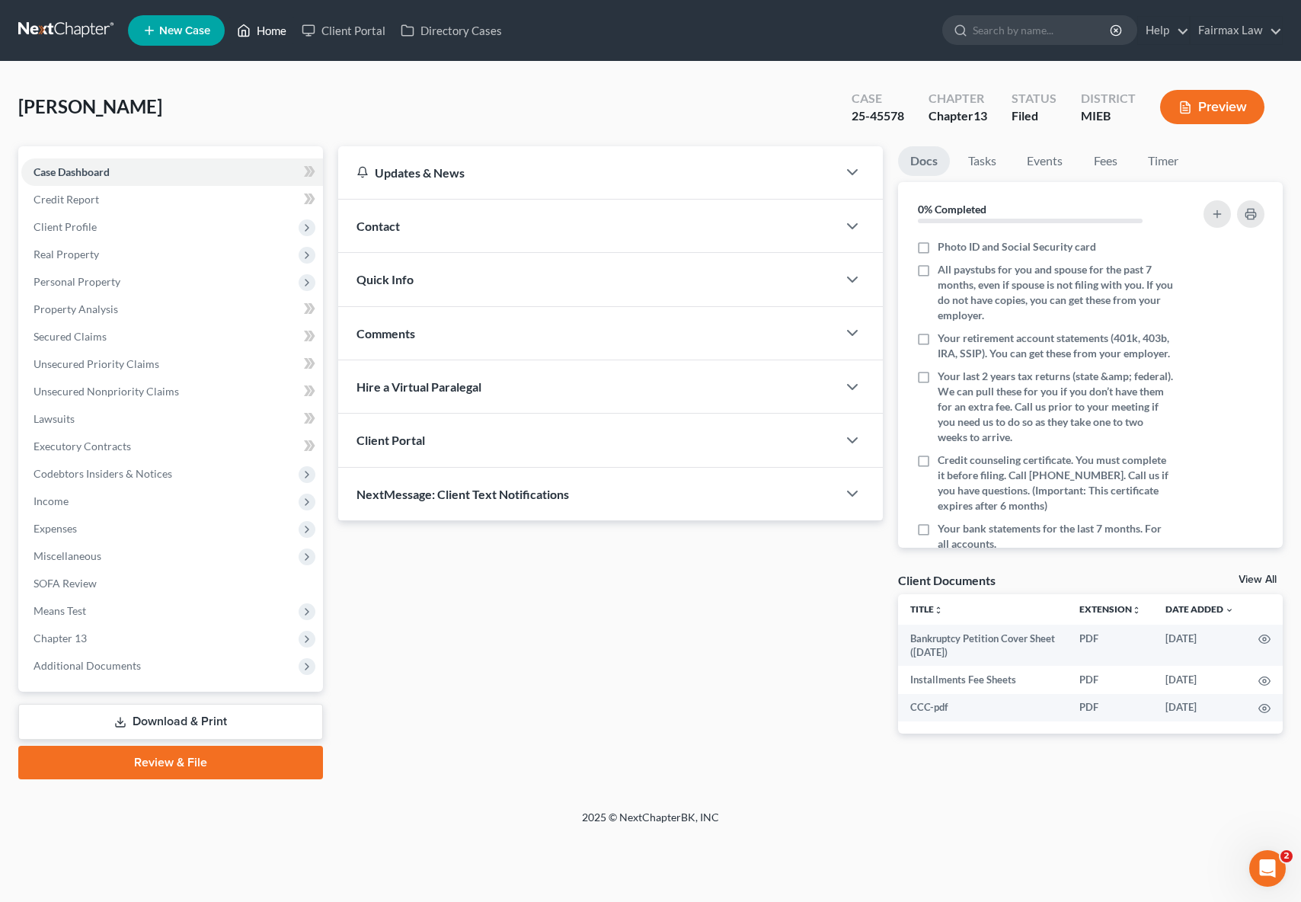
click at [280, 36] on link "Home" at bounding box center [261, 30] width 65 height 27
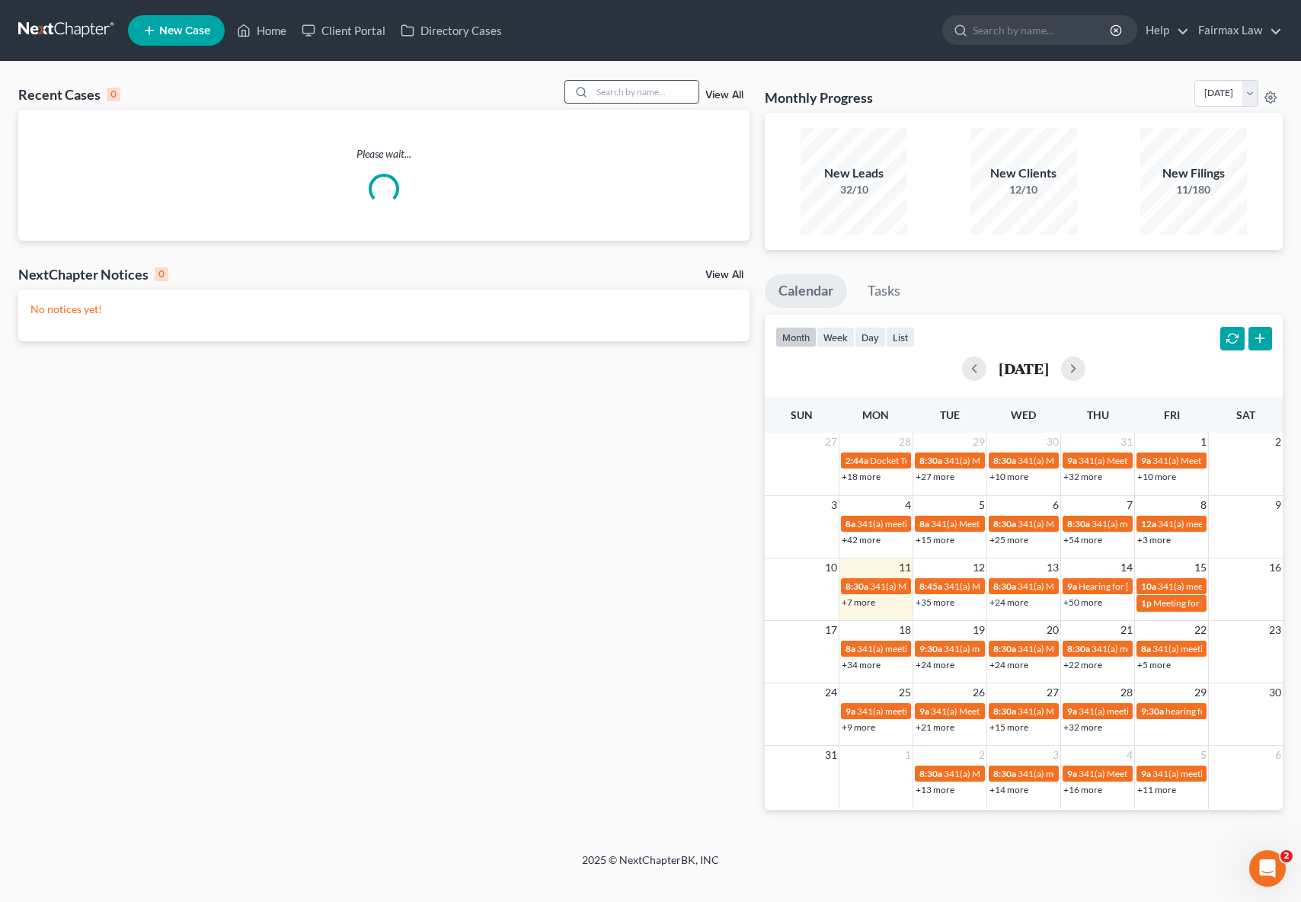
click at [646, 95] on input "search" at bounding box center [645, 92] width 107 height 22
paste input "25-42239"
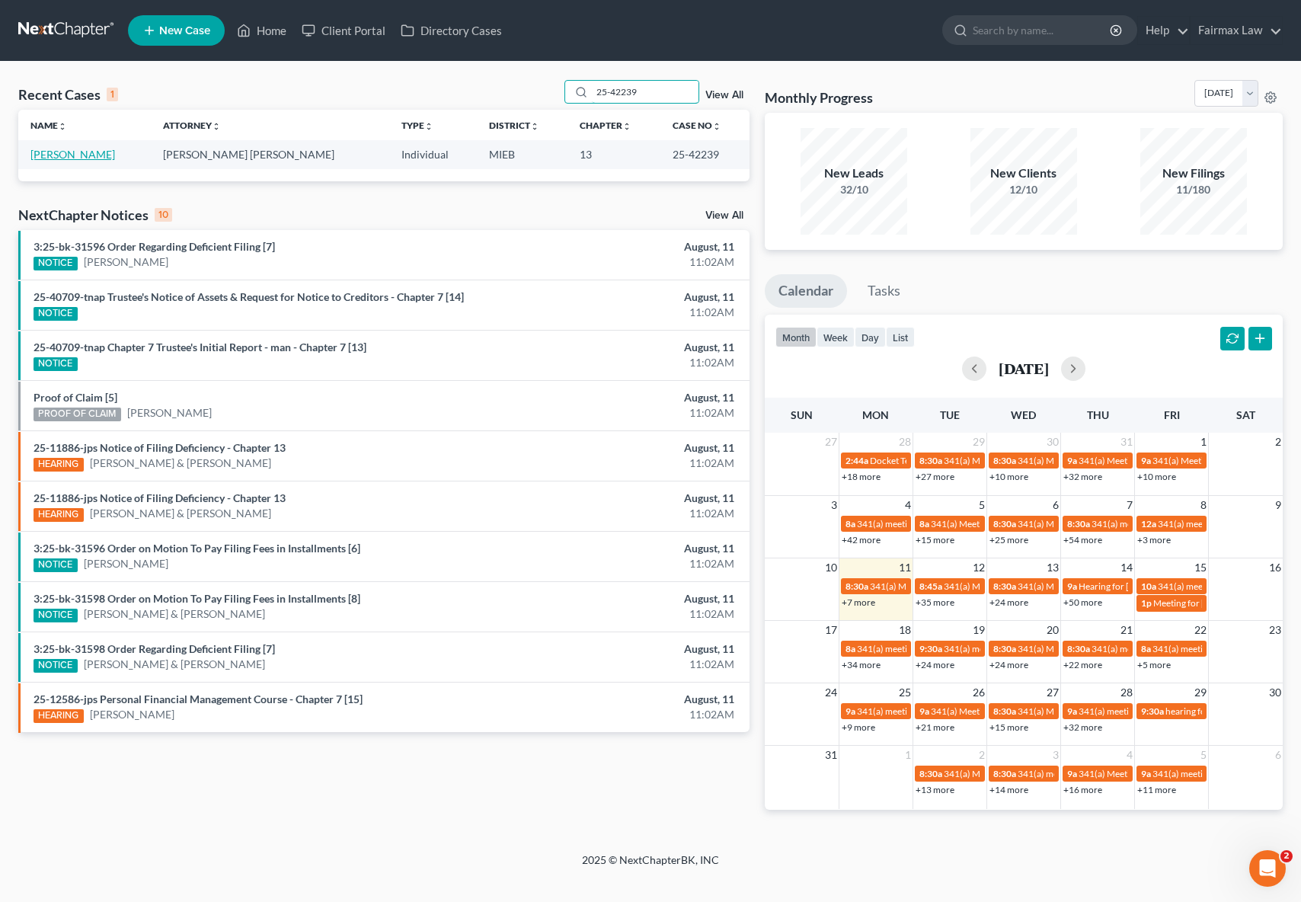
type input "25-42239"
click at [65, 154] on link "[PERSON_NAME]" at bounding box center [72, 154] width 85 height 13
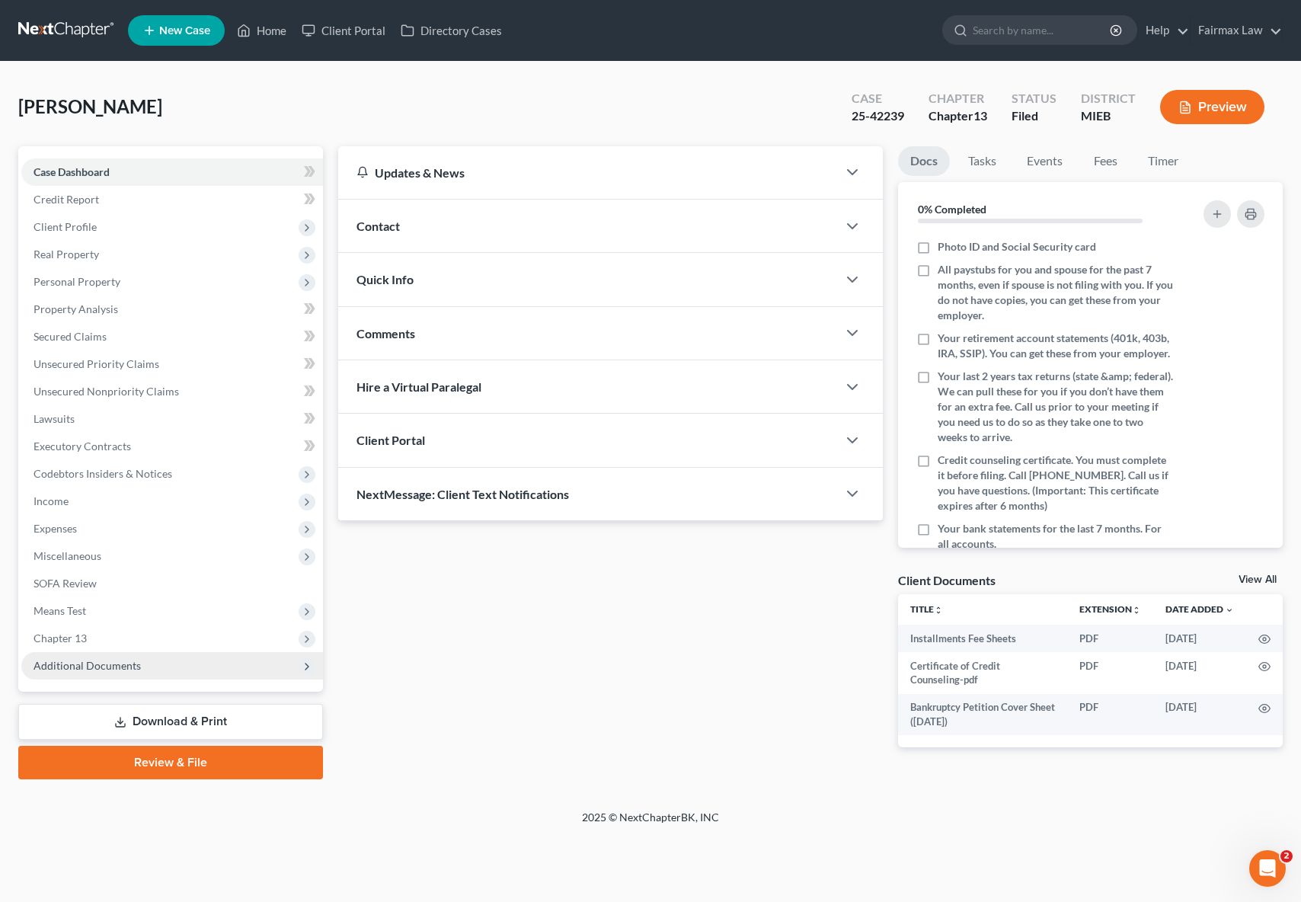
click at [98, 652] on span "Additional Documents" at bounding box center [172, 665] width 302 height 27
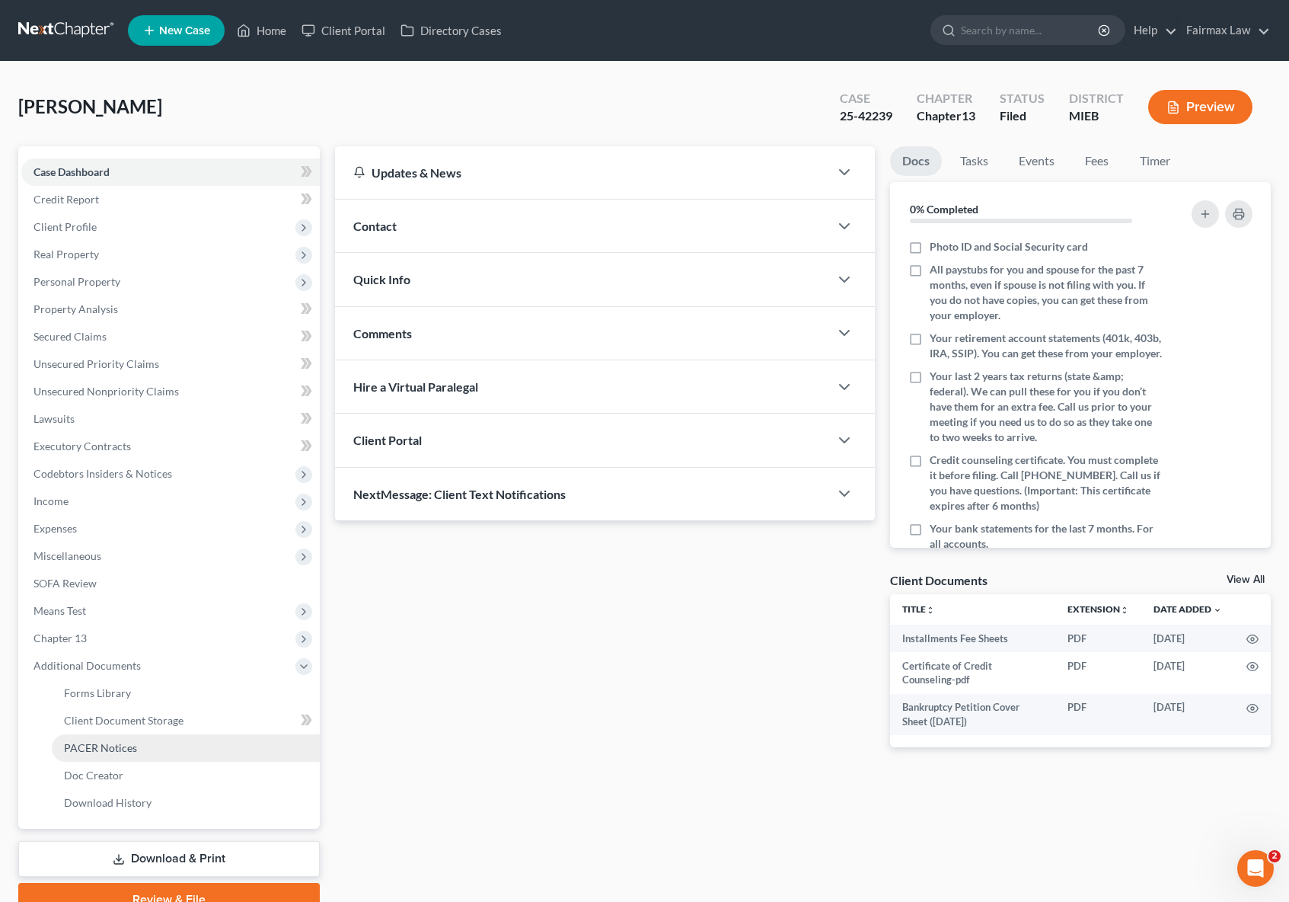
drag, startPoint x: 116, startPoint y: 739, endPoint x: 126, endPoint y: 734, distance: 11.9
click at [116, 739] on link "PACER Notices" at bounding box center [186, 747] width 268 height 27
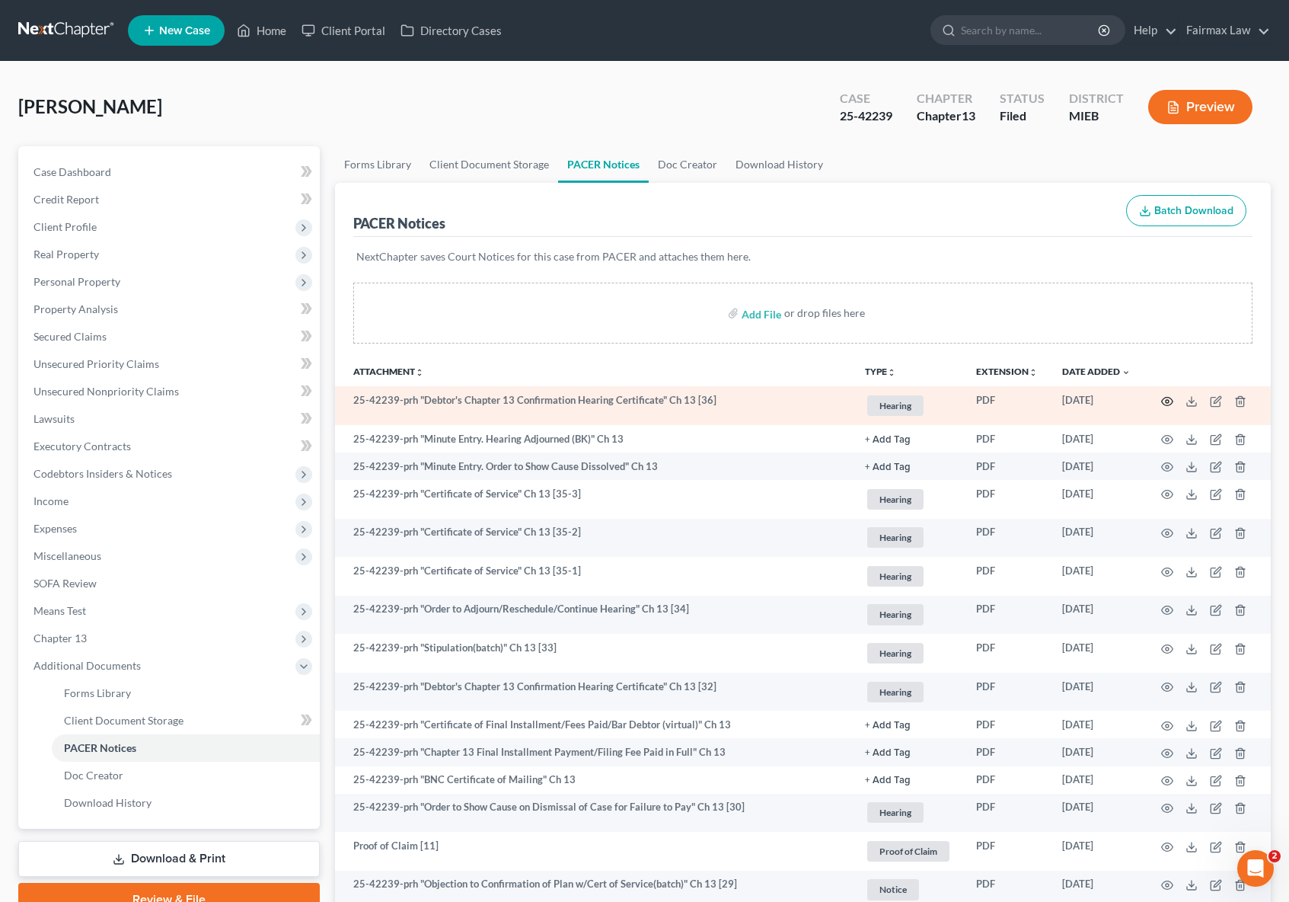
click at [1166, 398] on icon "button" at bounding box center [1167, 401] width 12 height 12
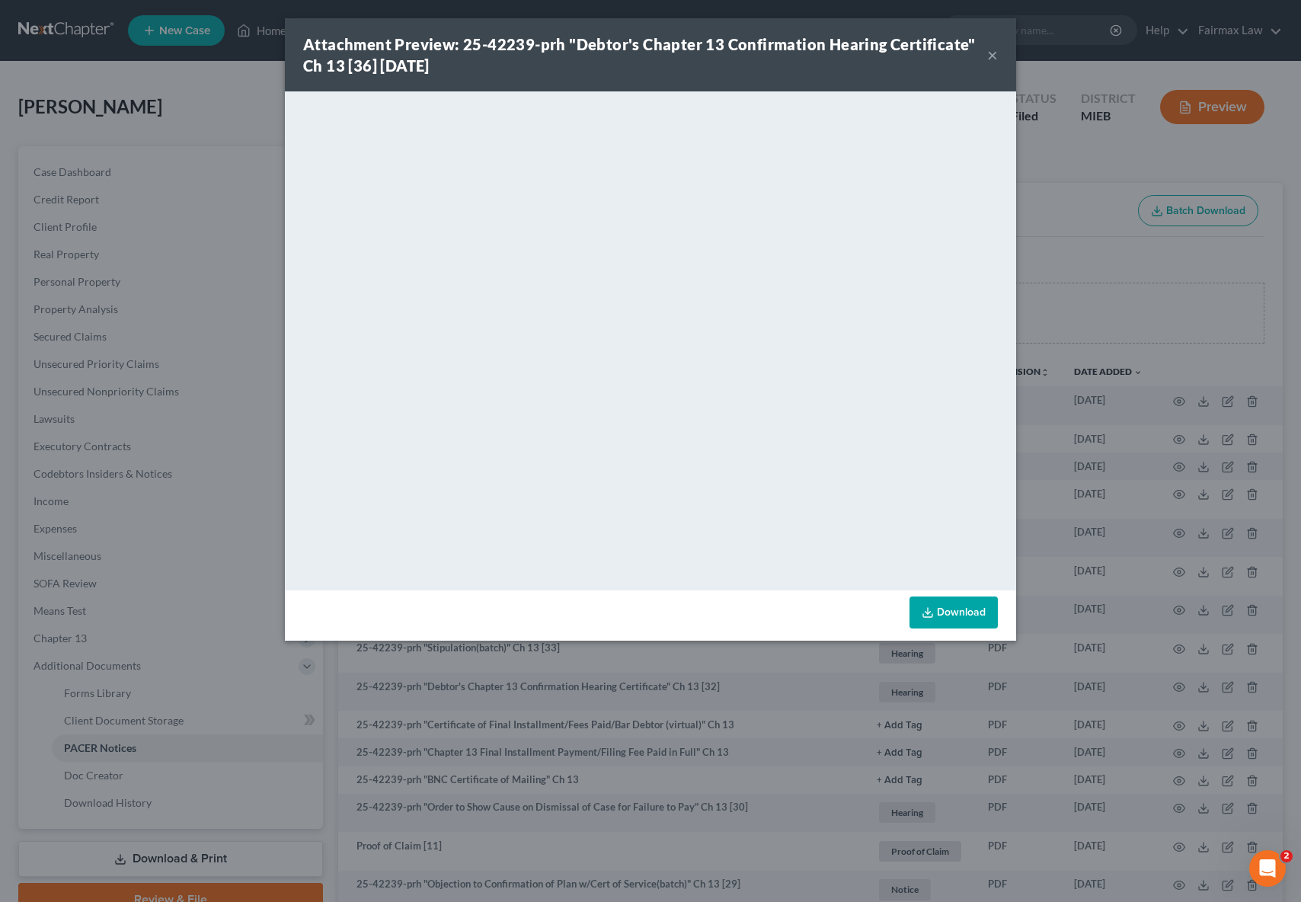
click at [998, 60] on div "Attachment Preview: 25-42239-prh "Debtor's Chapter 13 Confirmation Hearing Cert…" at bounding box center [650, 54] width 731 height 73
click at [997, 59] on button "×" at bounding box center [992, 55] width 11 height 18
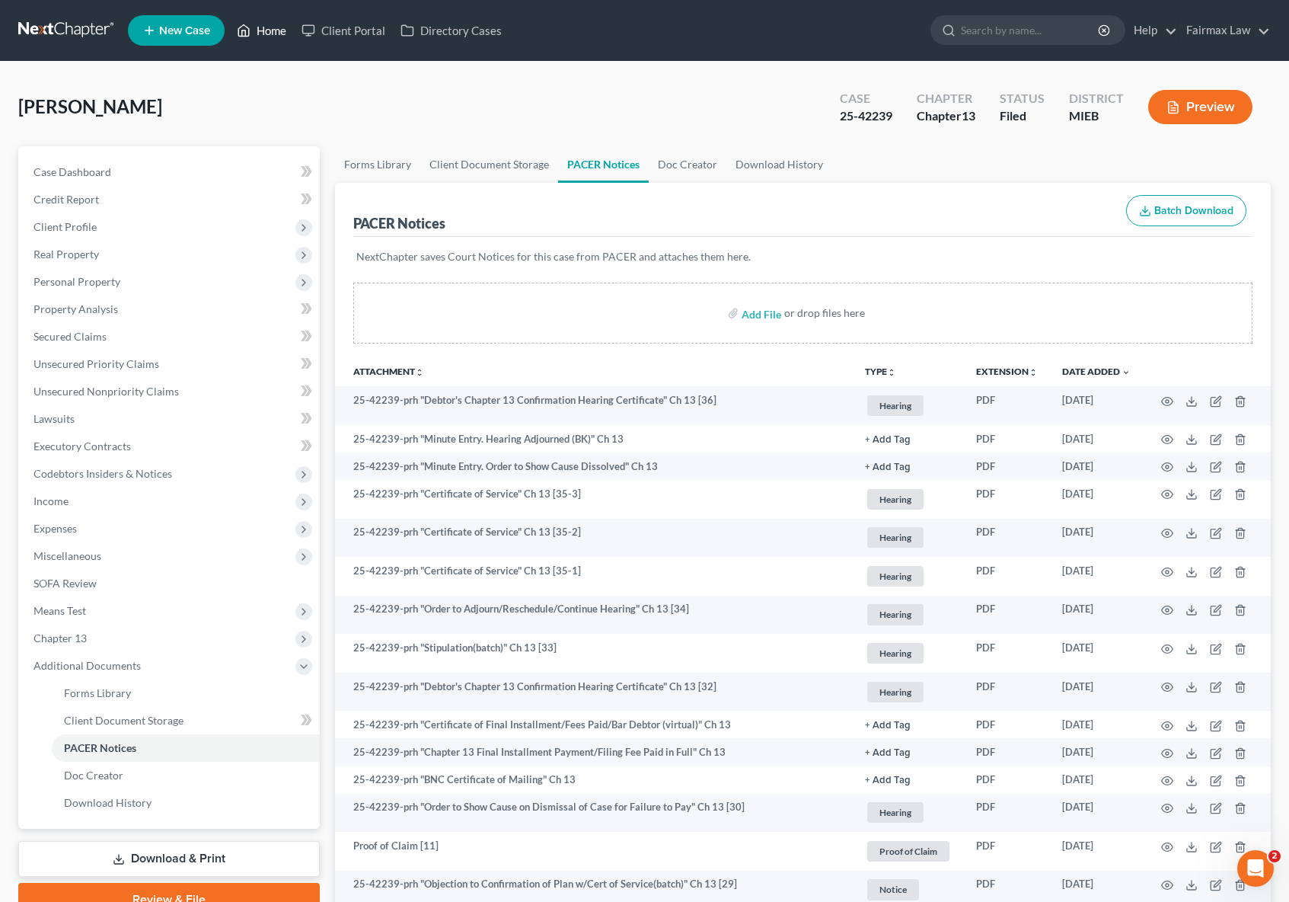
click at [284, 27] on link "Home" at bounding box center [261, 30] width 65 height 27
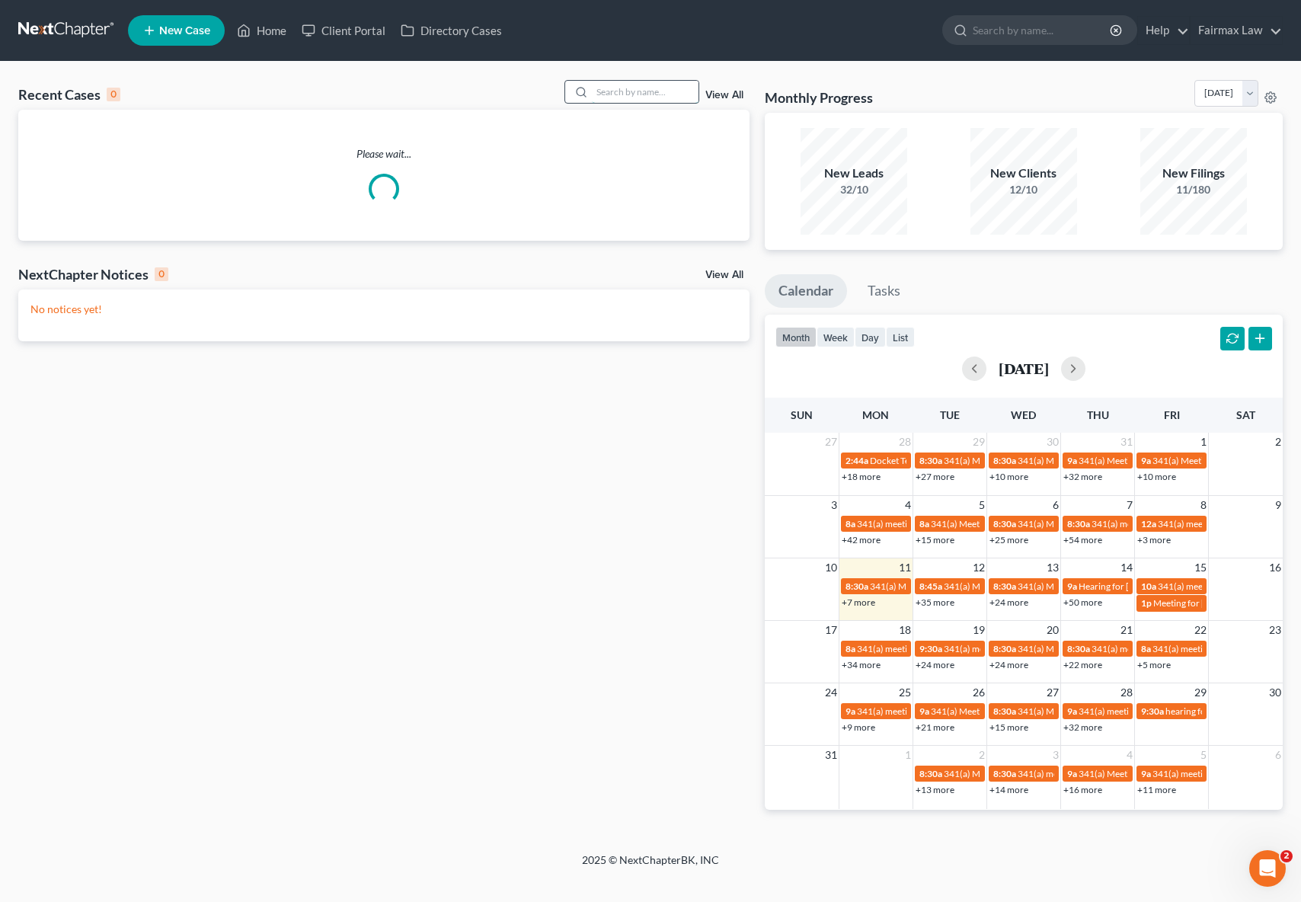
click at [630, 88] on input "search" at bounding box center [645, 92] width 107 height 22
paste input "25-45251"
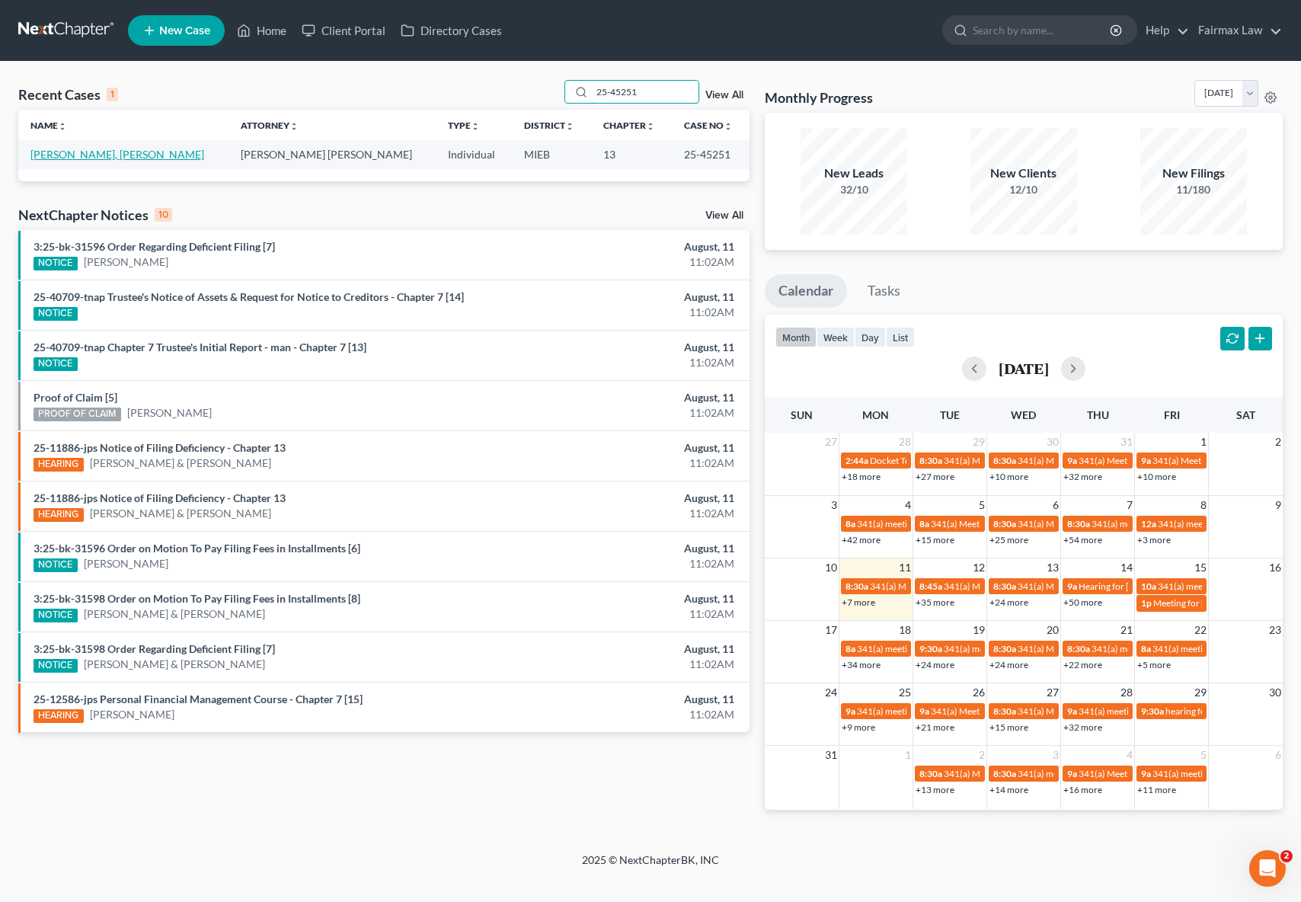
type input "25-45251"
click at [33, 158] on link "[PERSON_NAME], [PERSON_NAME]" at bounding box center [117, 154] width 174 height 13
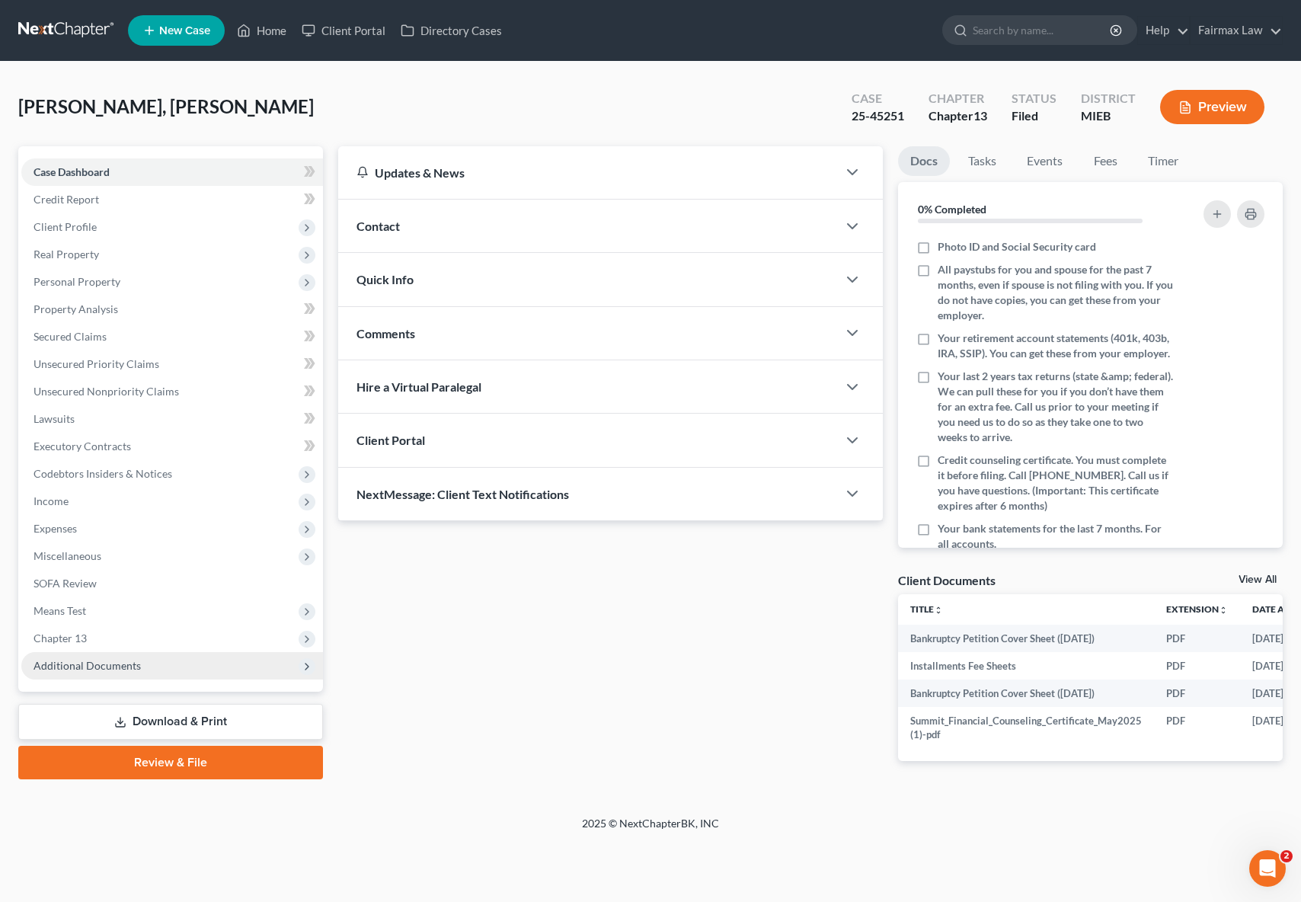
click at [81, 659] on span "Additional Documents" at bounding box center [87, 665] width 107 height 13
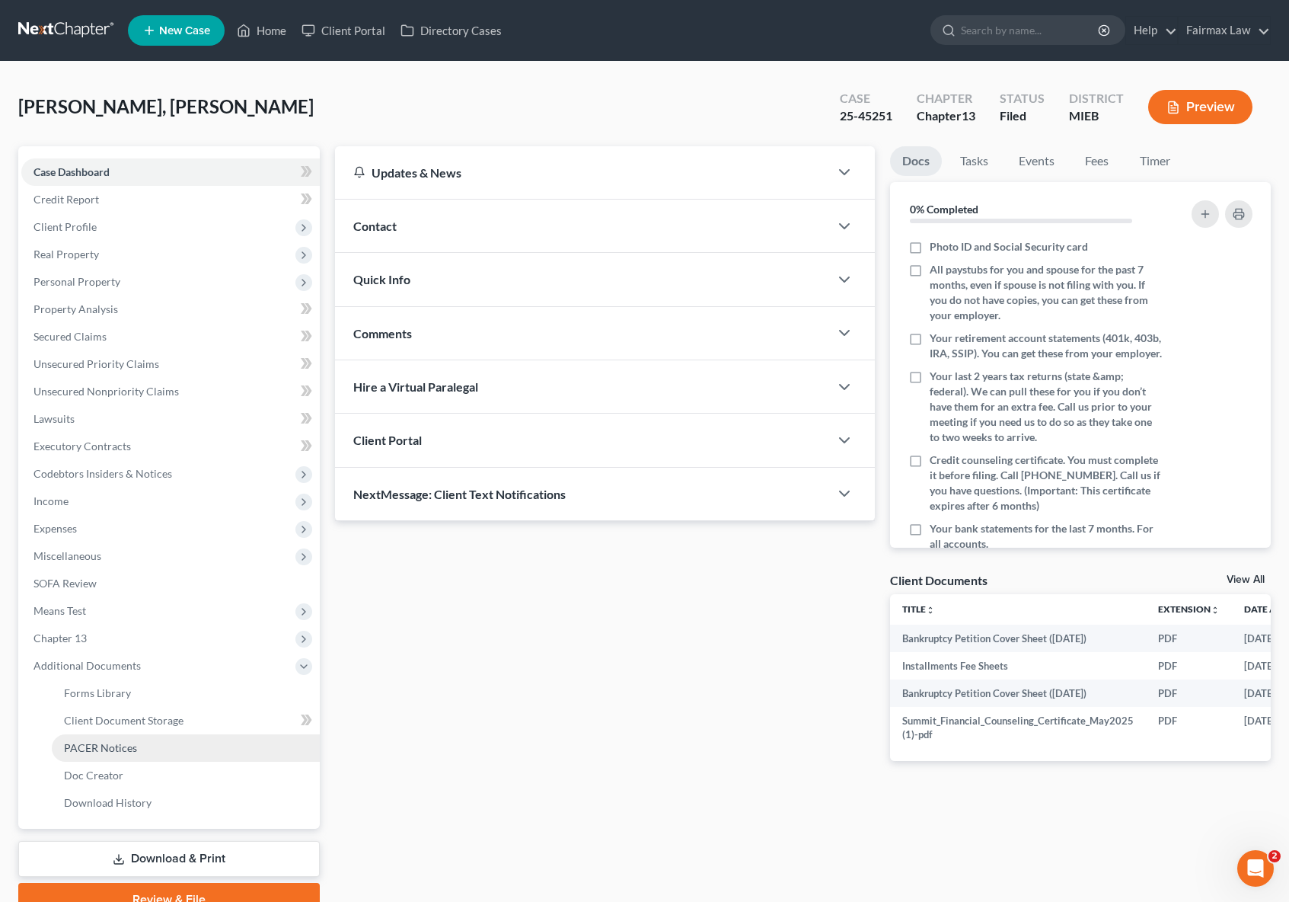
drag, startPoint x: 124, startPoint y: 742, endPoint x: 116, endPoint y: 745, distance: 8.7
click at [124, 742] on span "PACER Notices" at bounding box center [100, 747] width 73 height 13
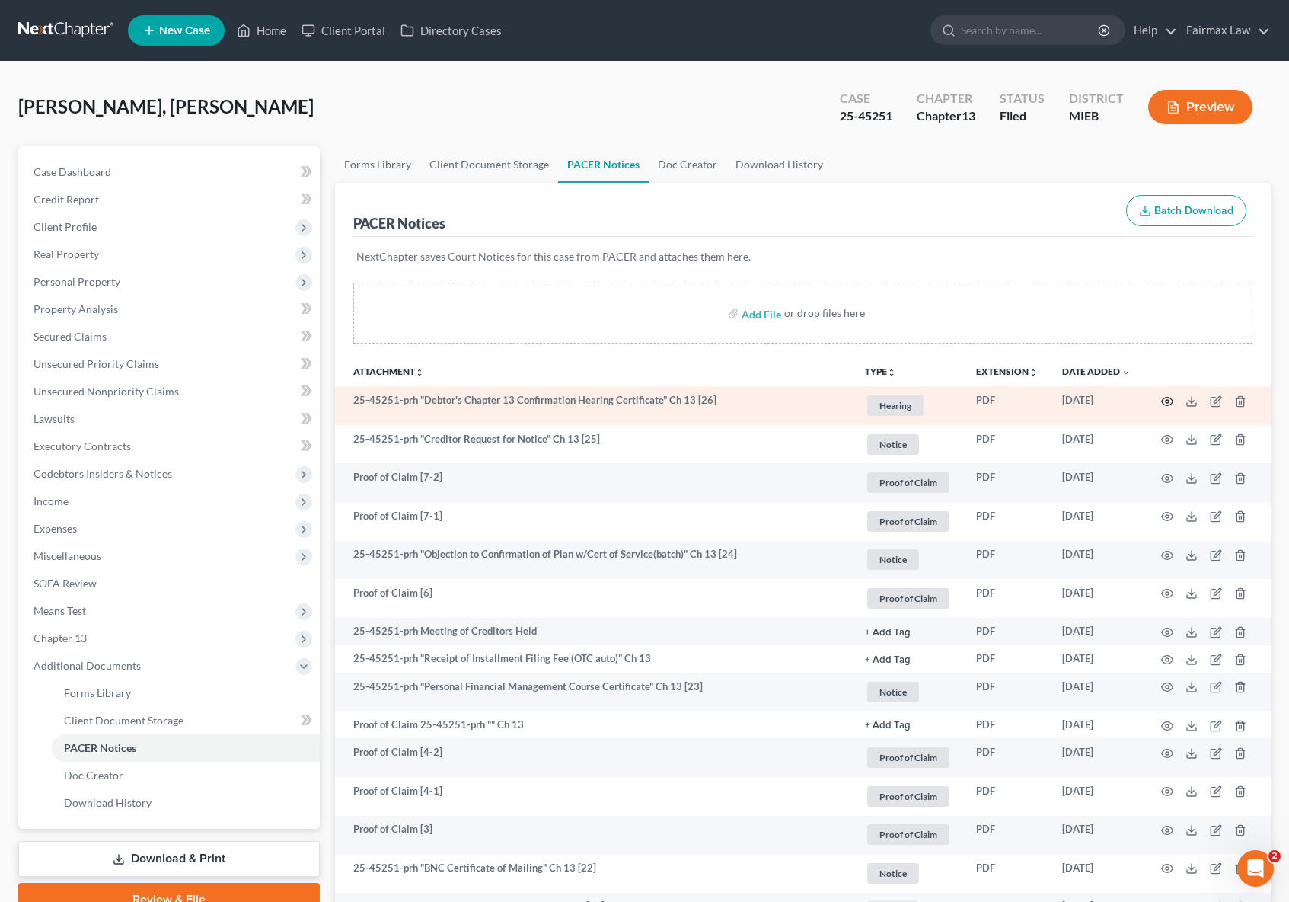
click at [1166, 404] on icon "button" at bounding box center [1167, 401] width 11 height 8
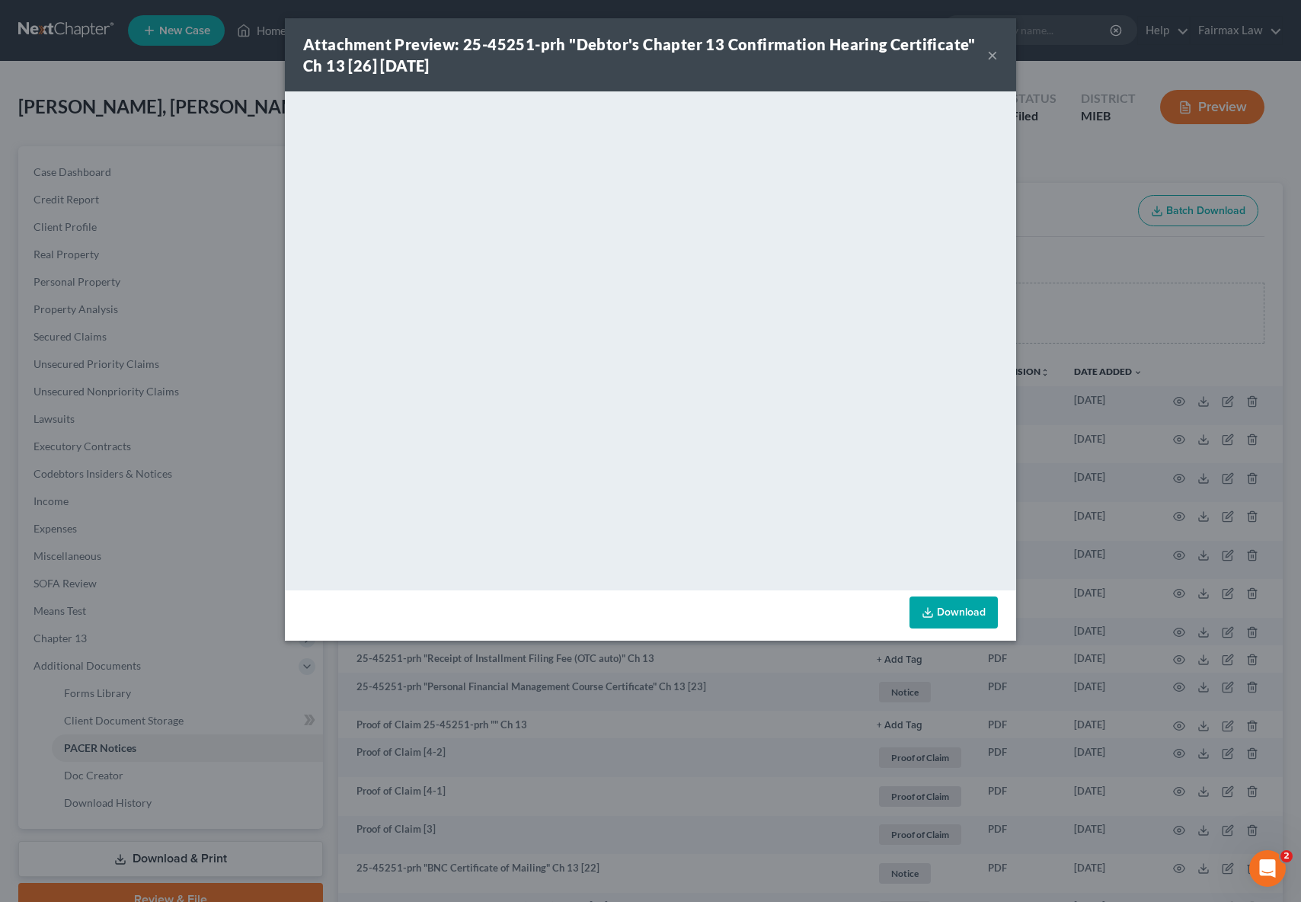
click at [997, 54] on button "×" at bounding box center [992, 55] width 11 height 18
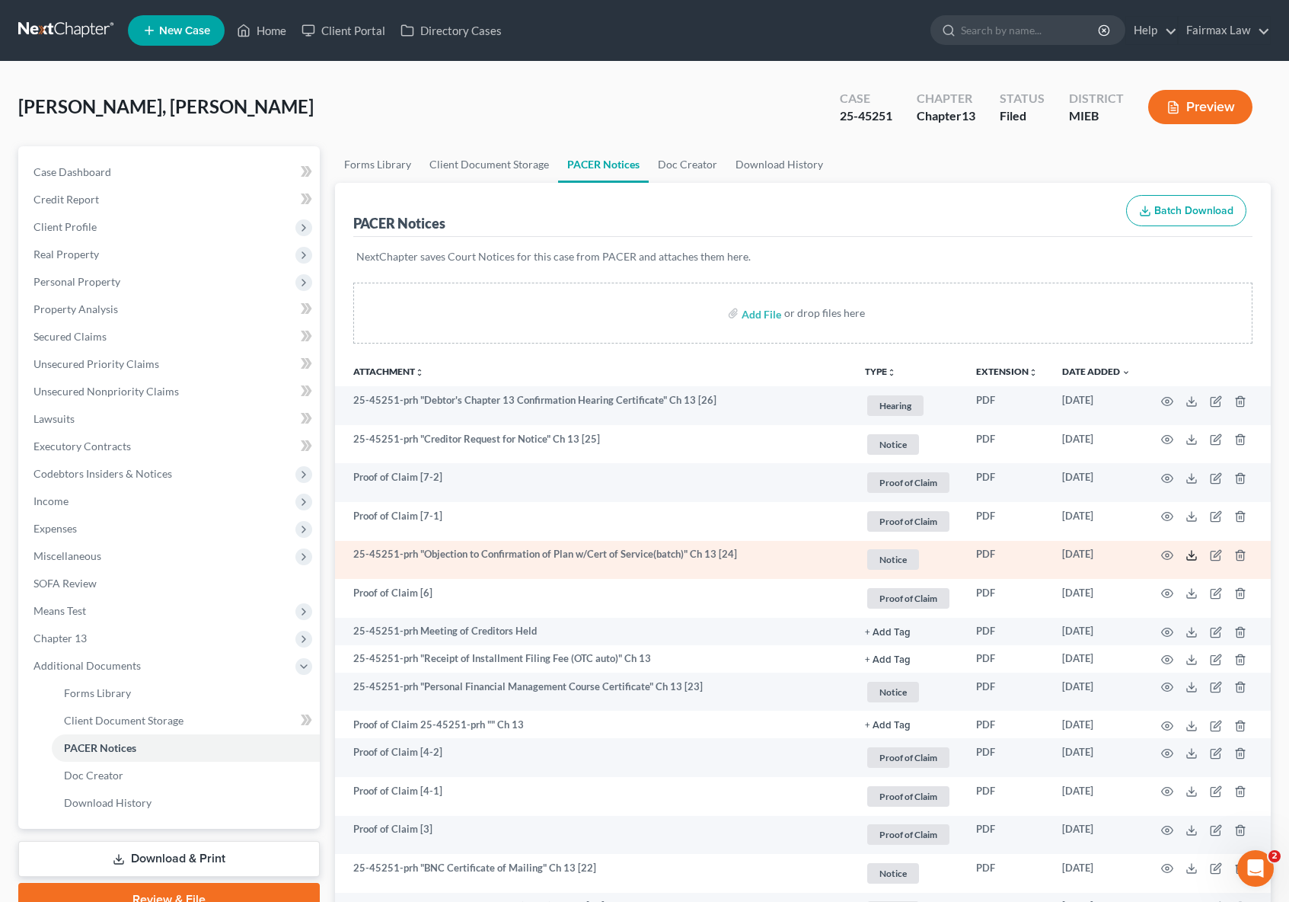
click at [1188, 553] on icon at bounding box center [1192, 555] width 12 height 12
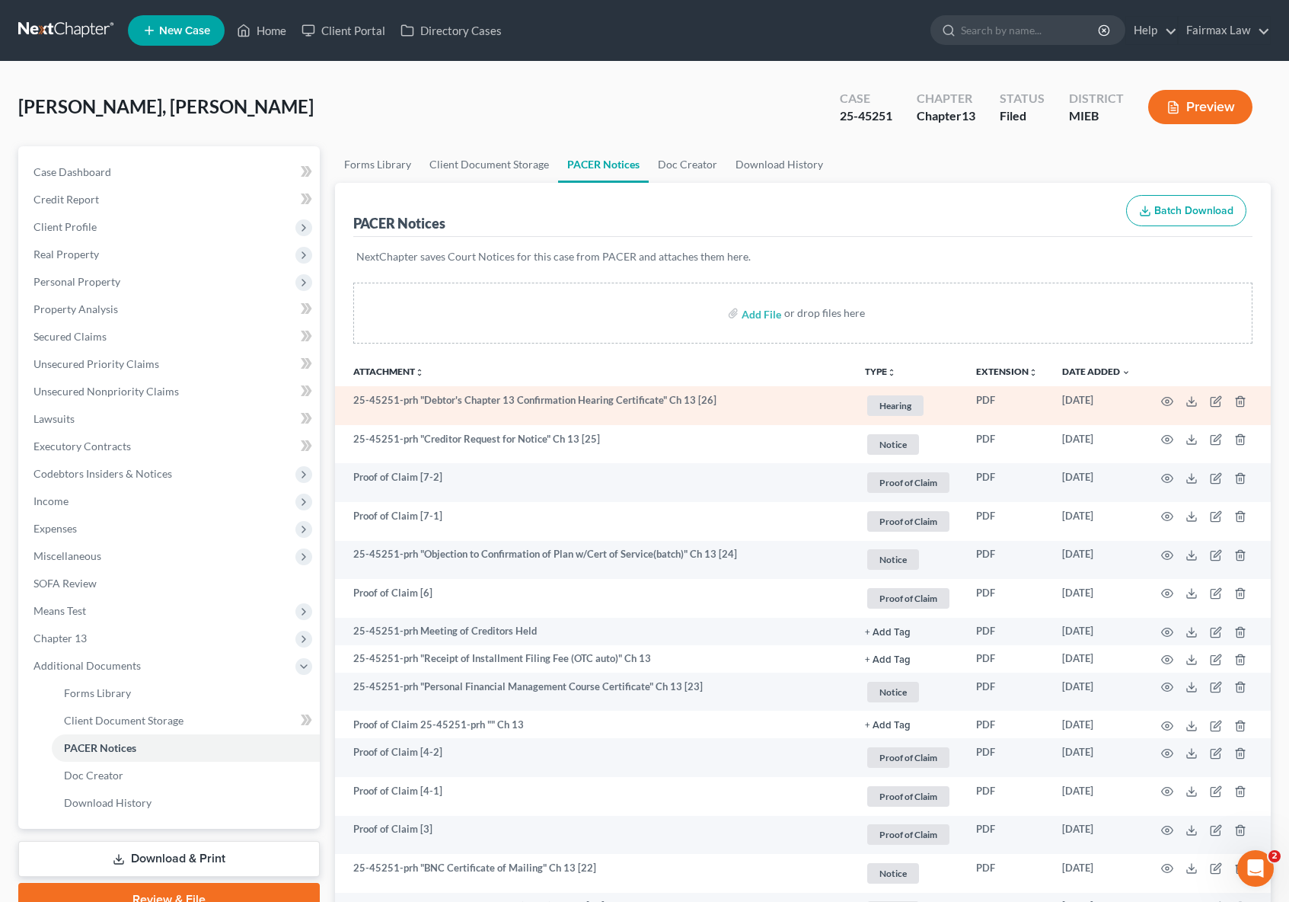
click at [1204, 401] on td at bounding box center [1207, 405] width 128 height 39
click at [1194, 403] on icon at bounding box center [1192, 401] width 12 height 12
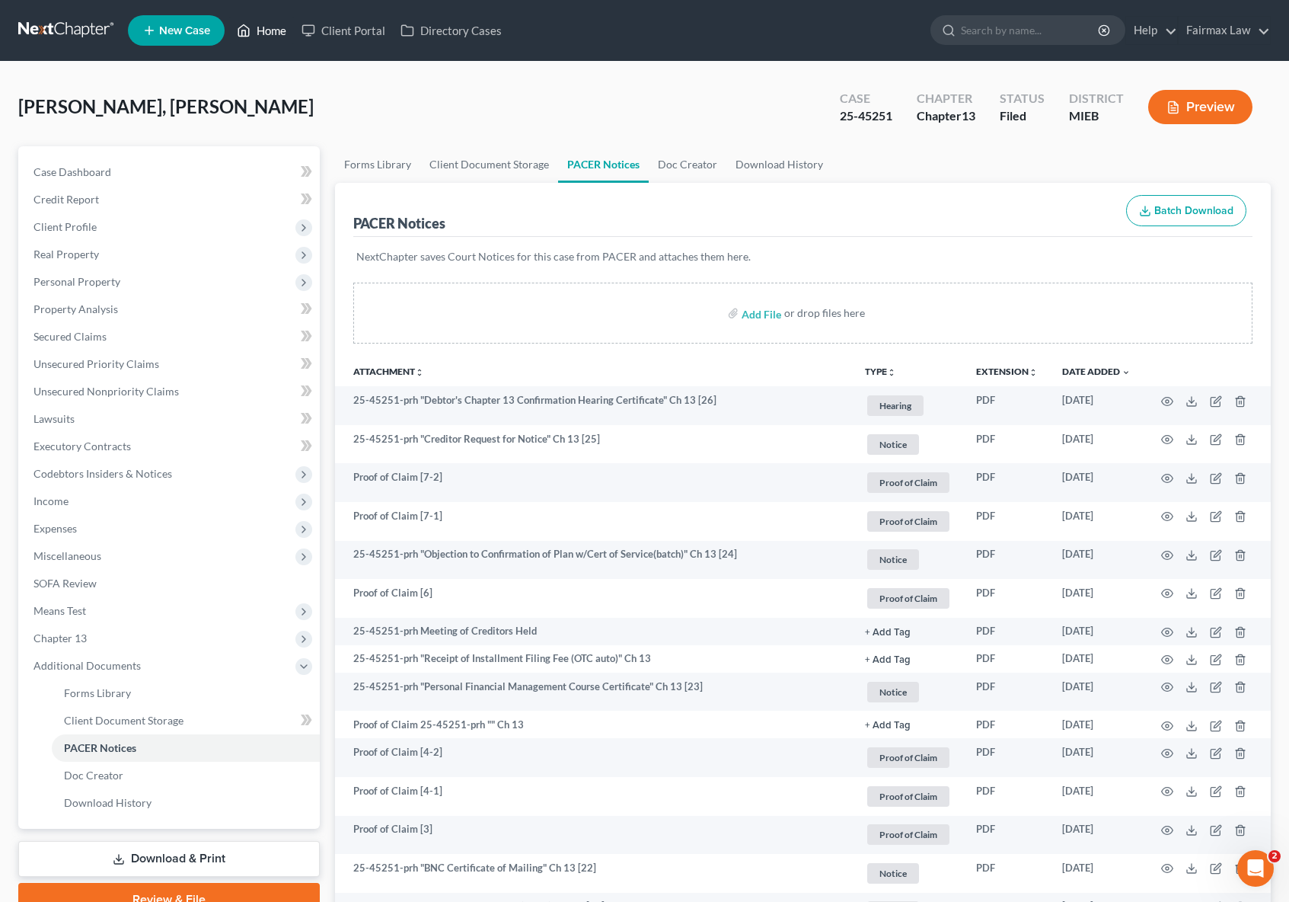
click at [263, 30] on link "Home" at bounding box center [261, 30] width 65 height 27
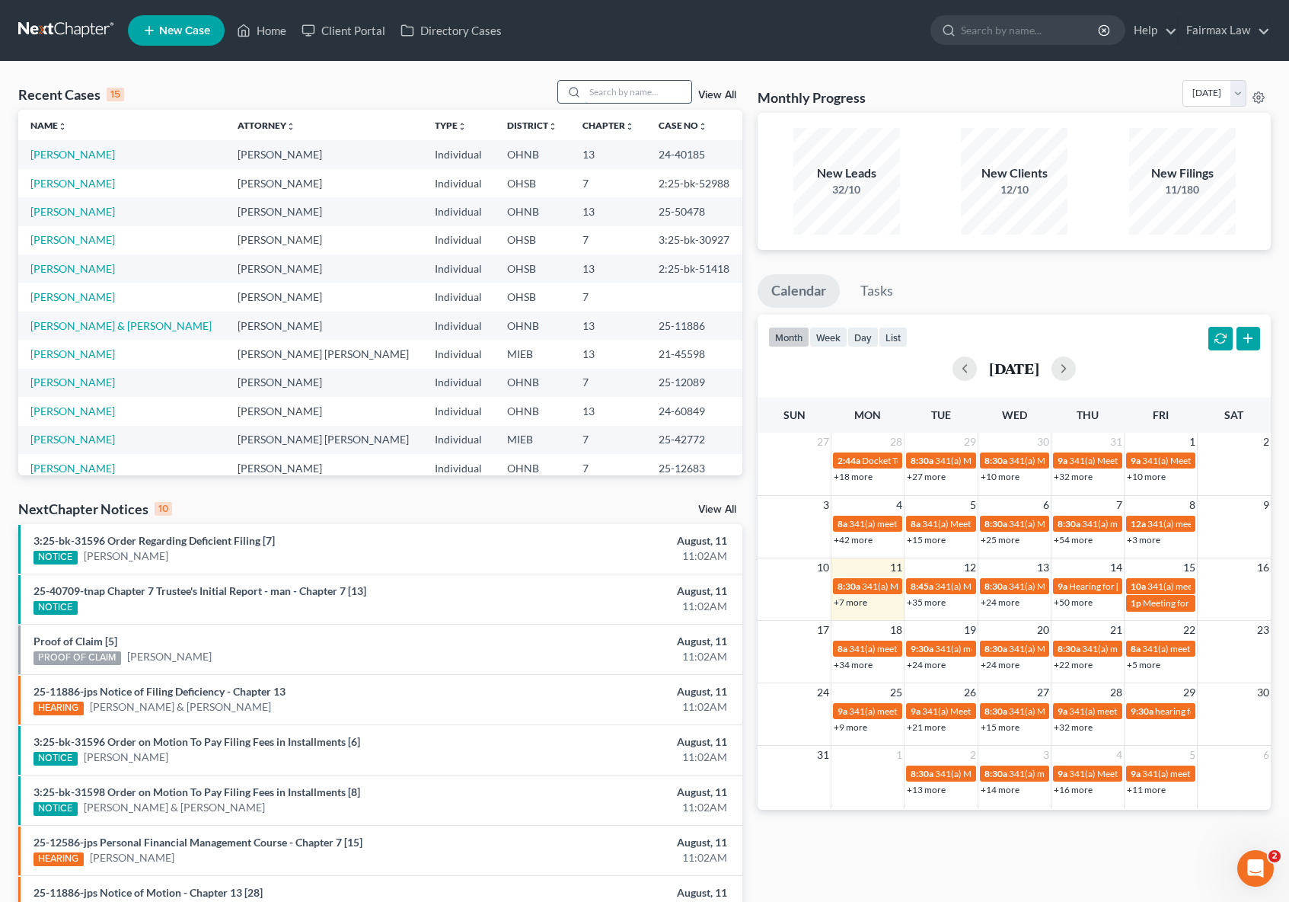
click at [602, 95] on input "search" at bounding box center [638, 92] width 107 height 22
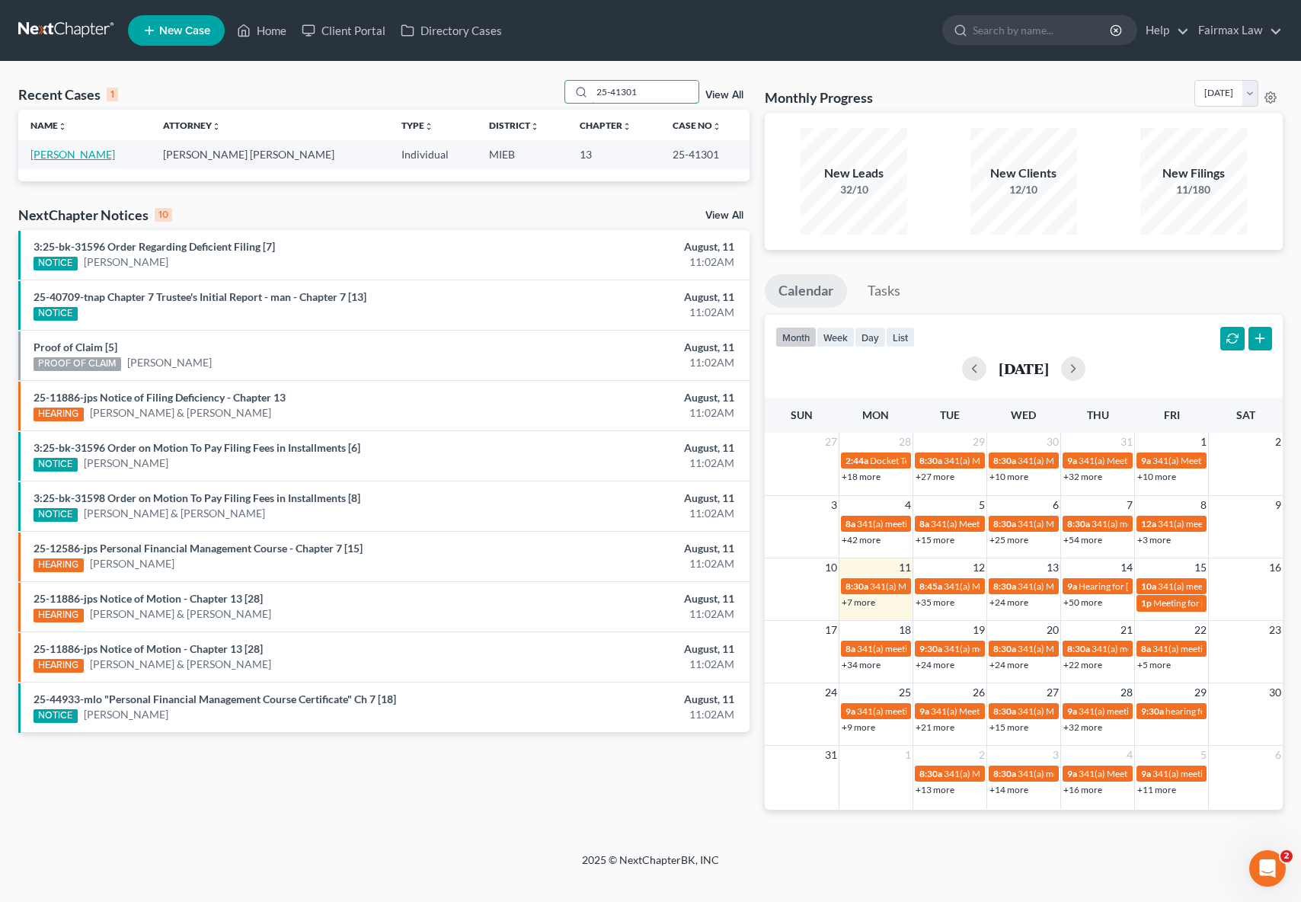
type input "25-41301"
click at [92, 152] on link "[PERSON_NAME]" at bounding box center [72, 154] width 85 height 13
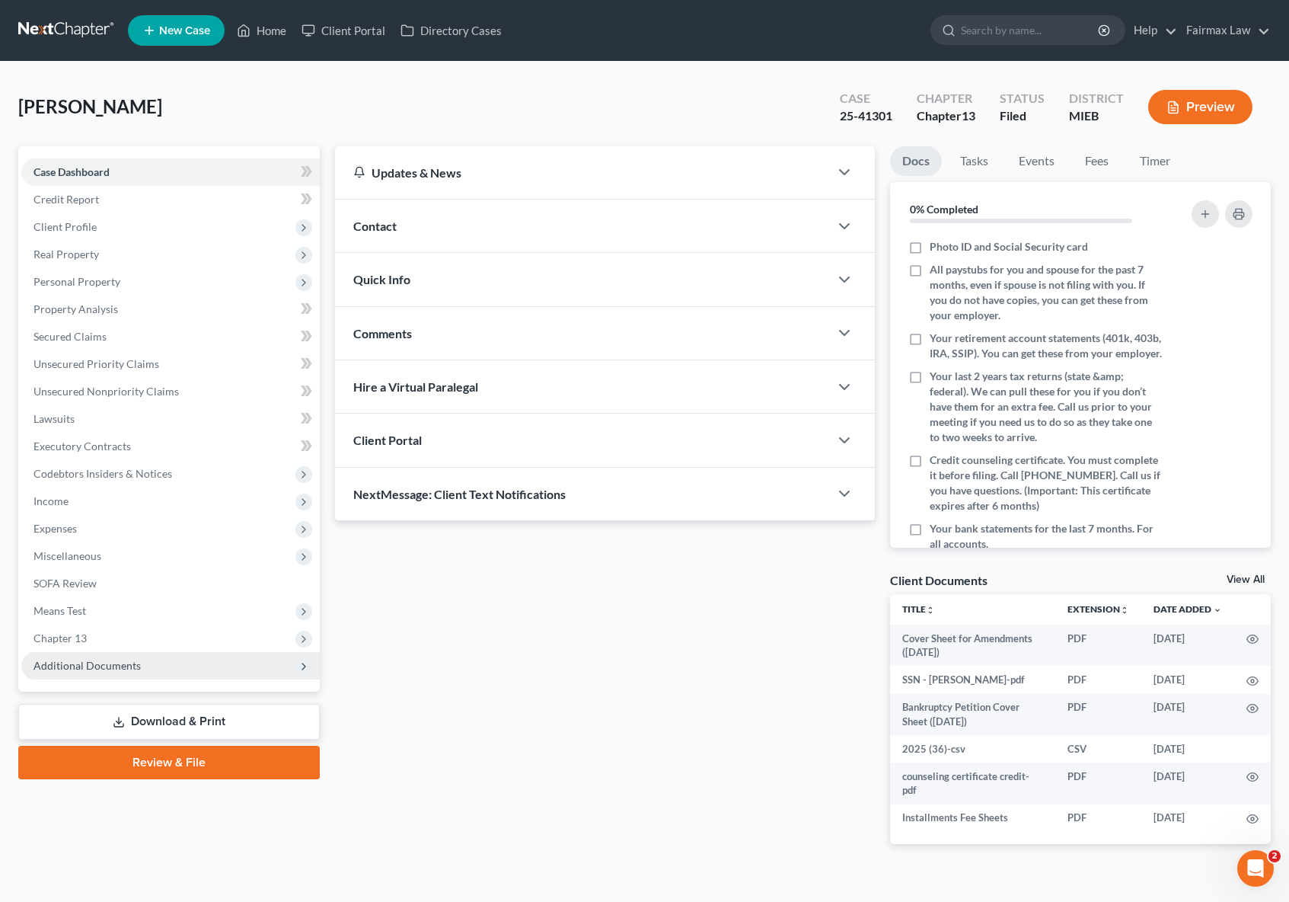
click at [133, 665] on span "Additional Documents" at bounding box center [87, 665] width 107 height 13
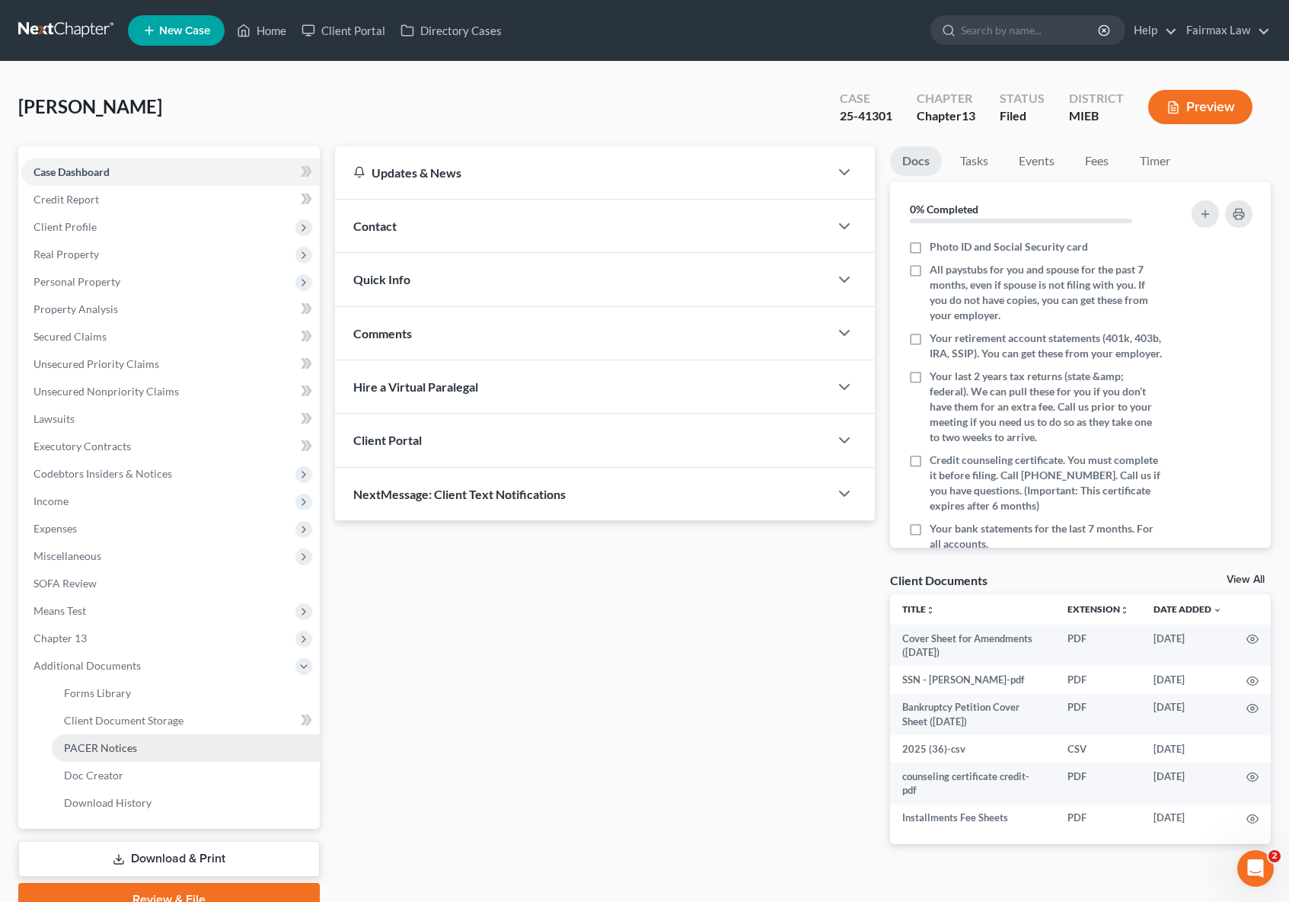
click at [127, 747] on span "PACER Notices" at bounding box center [100, 747] width 73 height 13
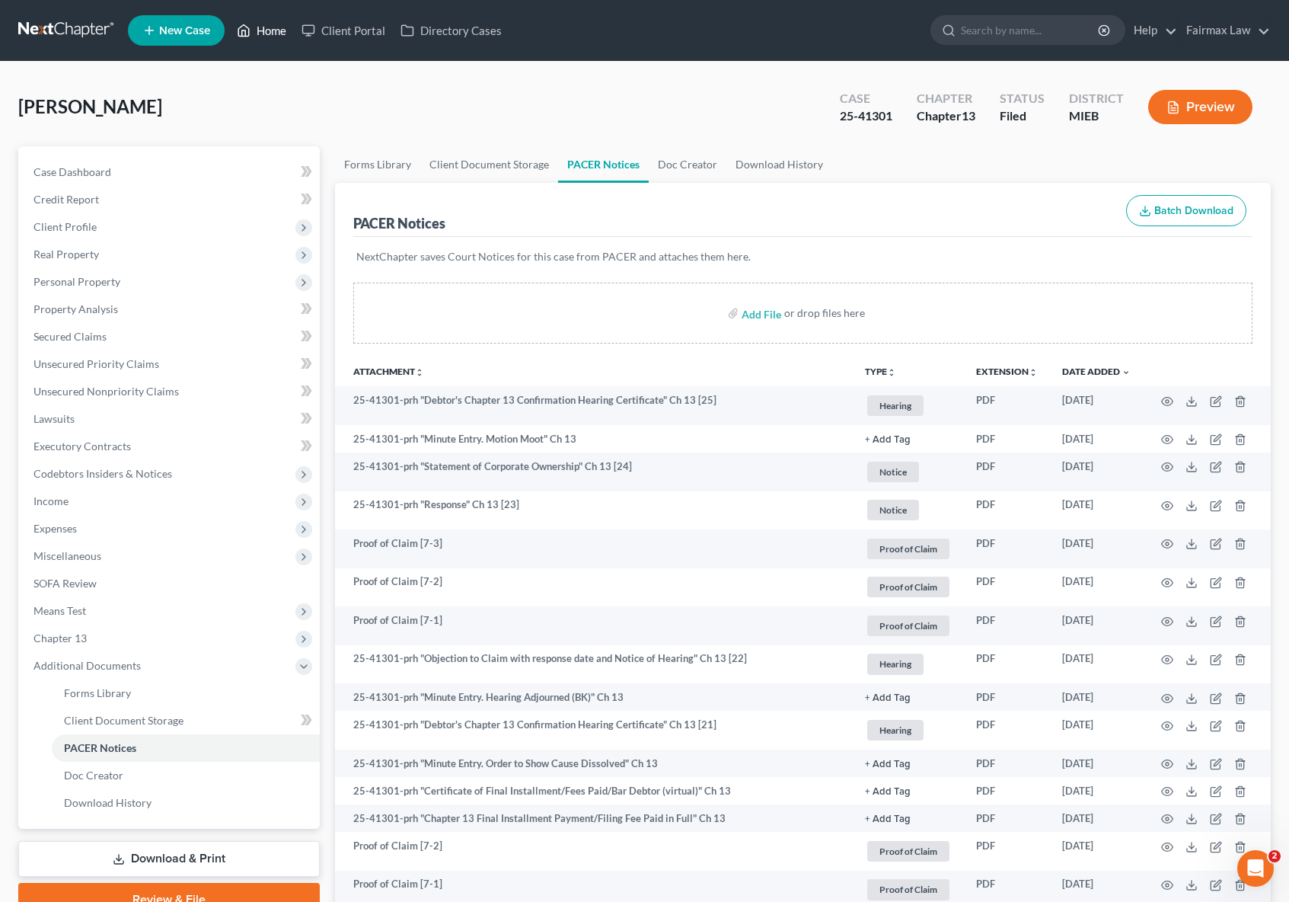
click at [281, 32] on link "Home" at bounding box center [261, 30] width 65 height 27
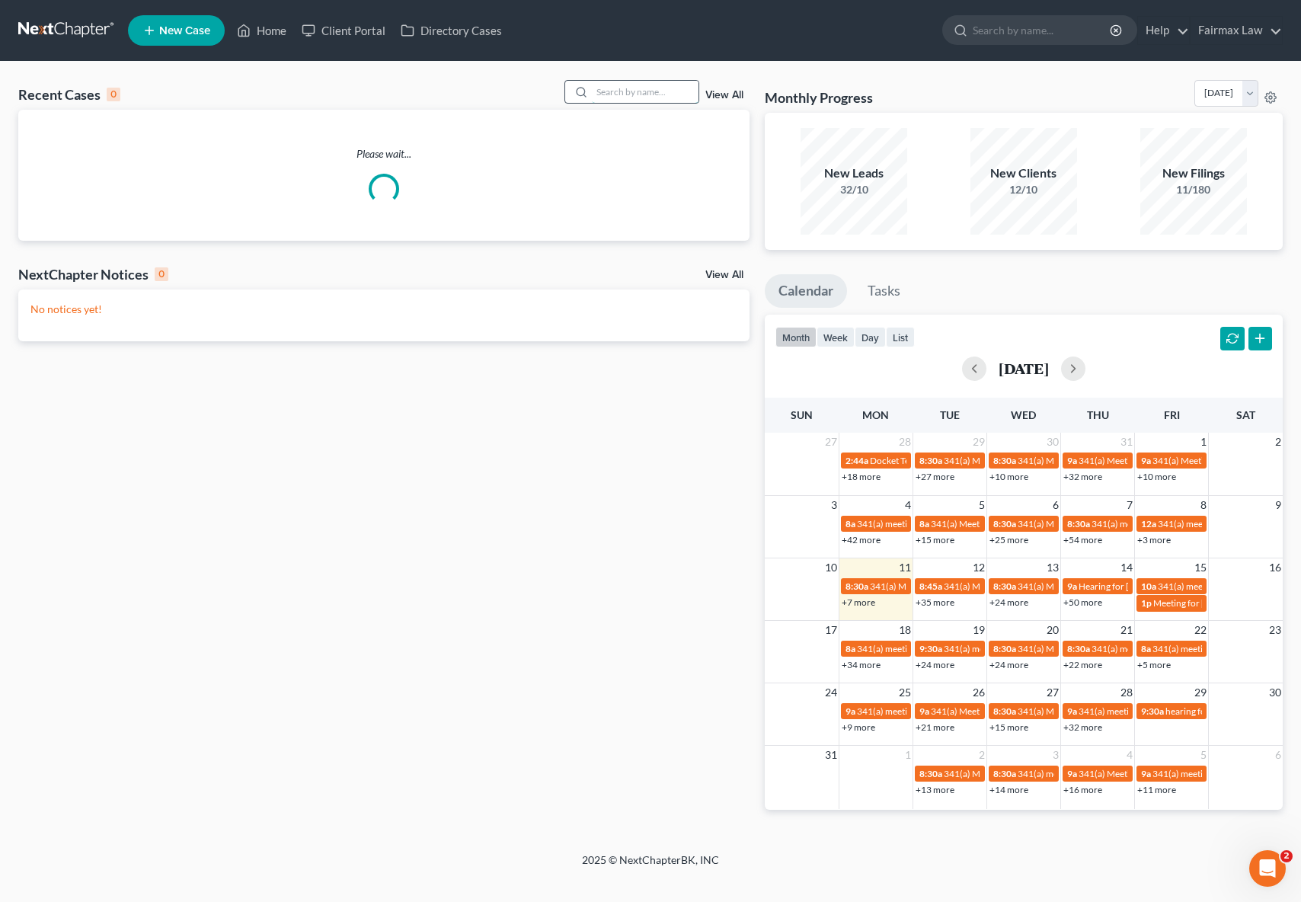
click at [624, 97] on input "search" at bounding box center [645, 92] width 107 height 22
paste input "25-45192"
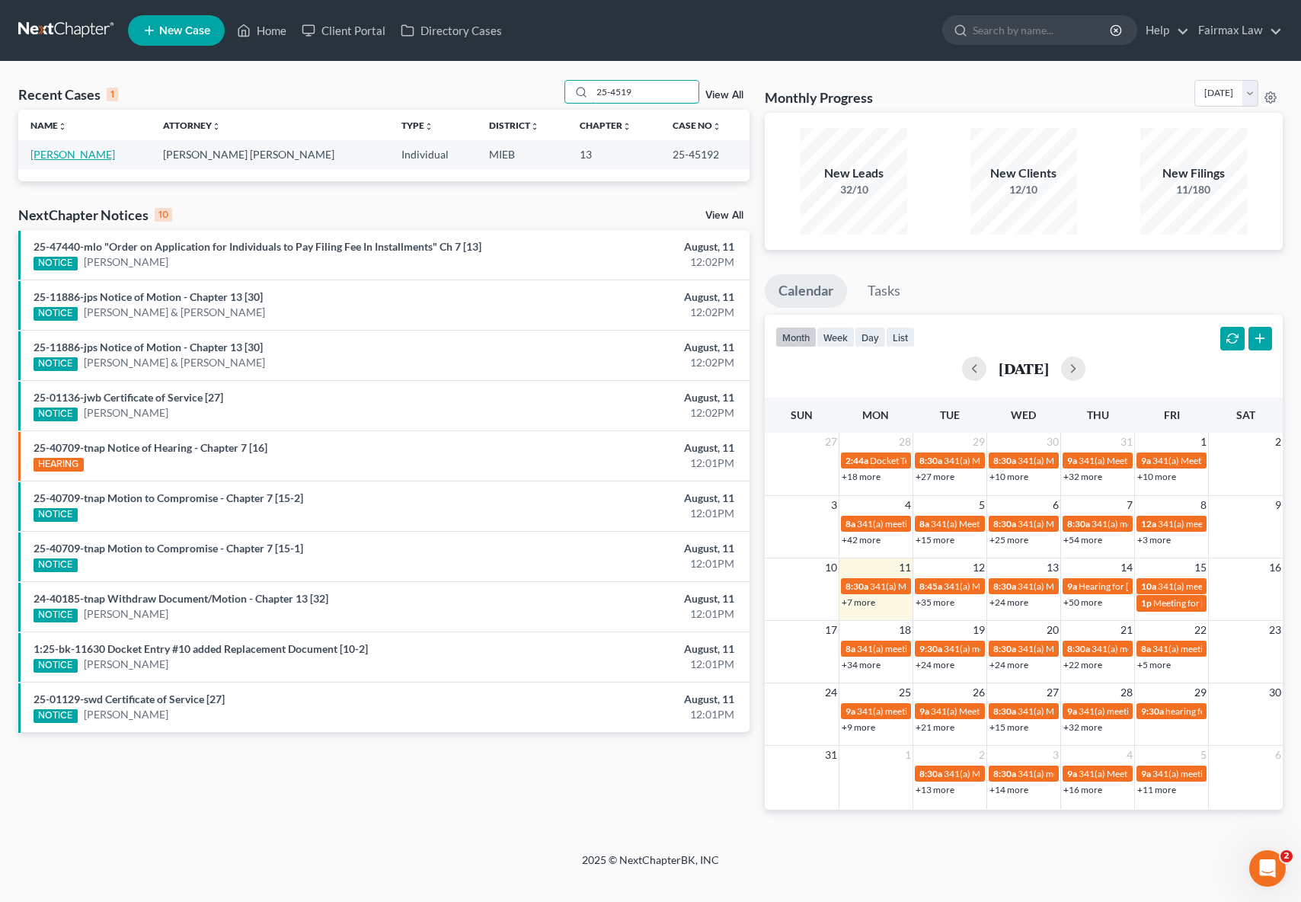
type input "25-4519"
click at [88, 155] on link "[PERSON_NAME]" at bounding box center [72, 154] width 85 height 13
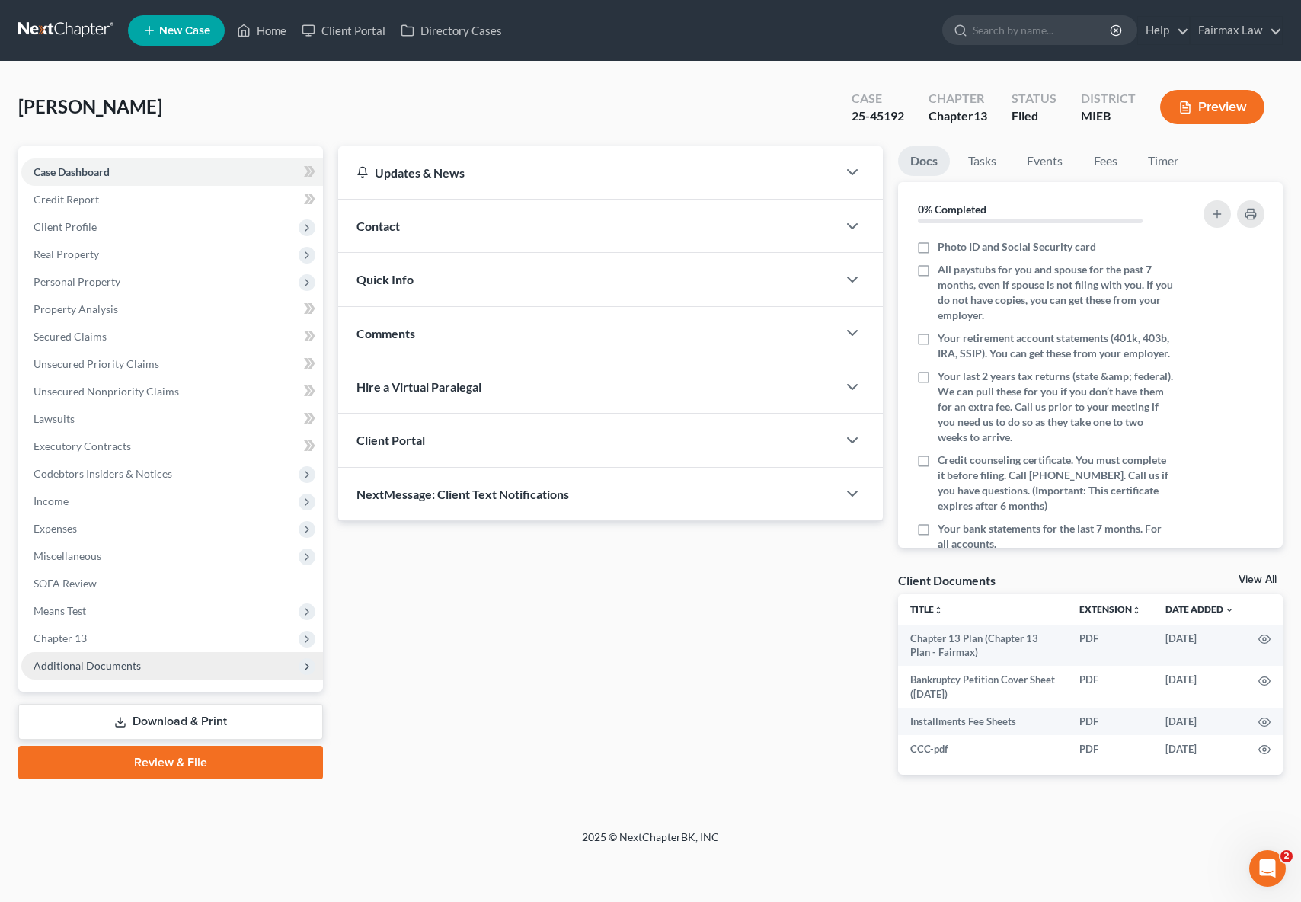
click at [140, 662] on span "Additional Documents" at bounding box center [172, 665] width 302 height 27
